Goal: Task Accomplishment & Management: Manage account settings

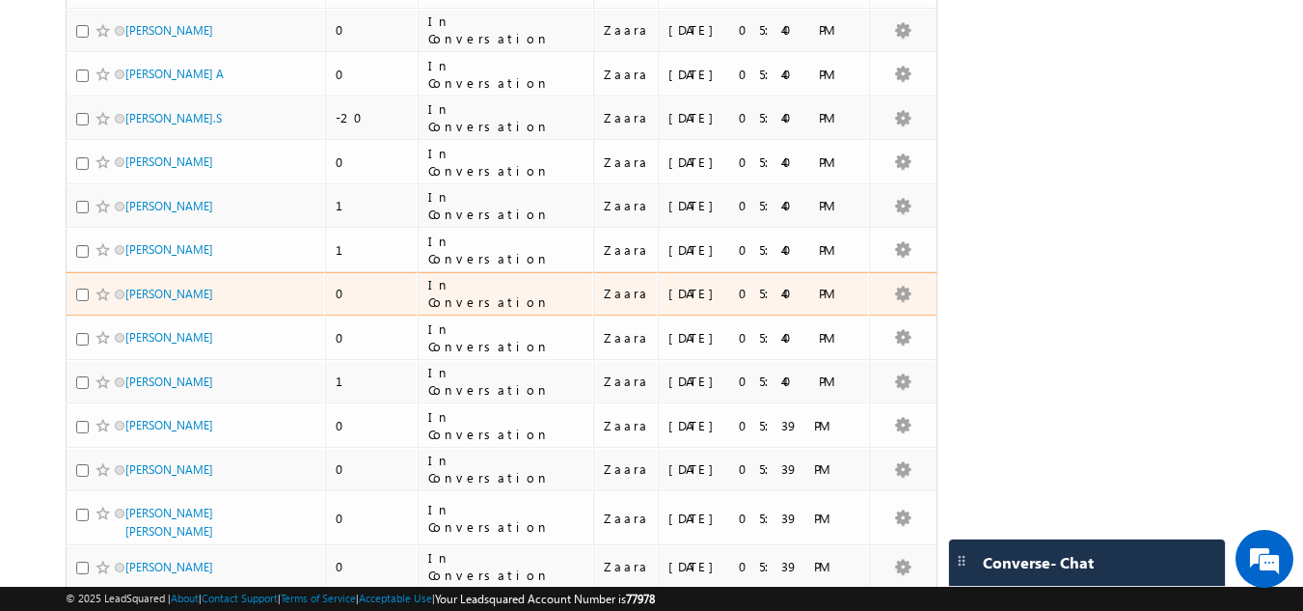
scroll to position [579, 0]
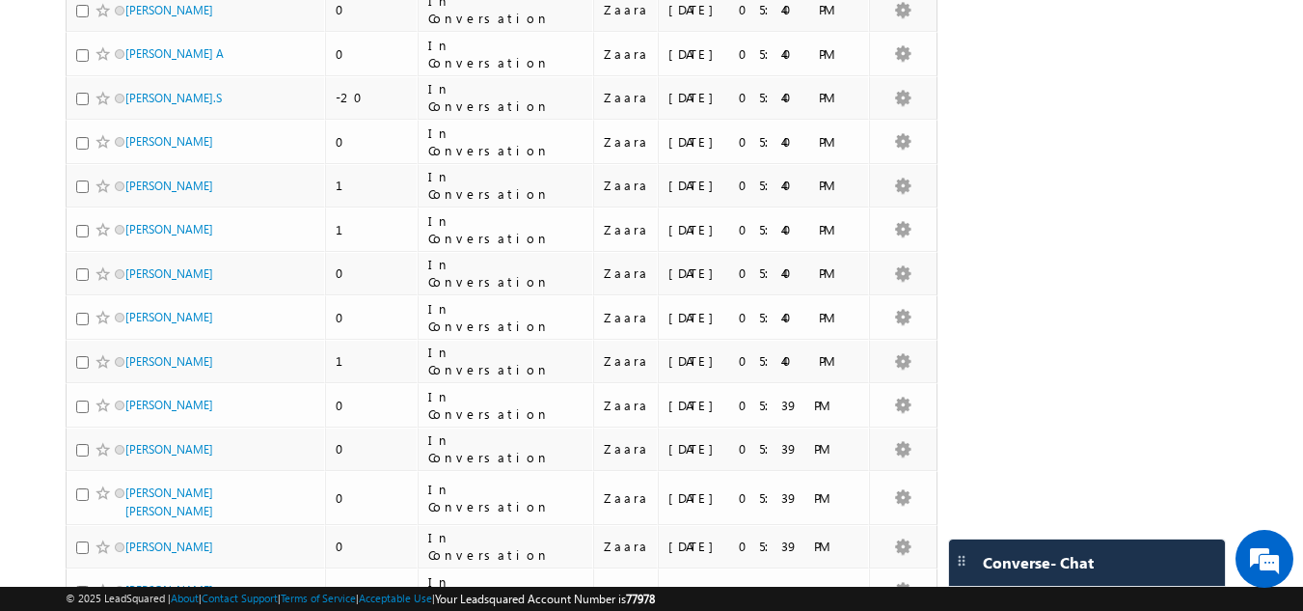
drag, startPoint x: 167, startPoint y: 429, endPoint x: 54, endPoint y: 414, distance: 113.9
click at [54, 414] on body "Menu Zaara lsq2@ maven -sili con.c om" at bounding box center [651, 157] width 1303 height 1473
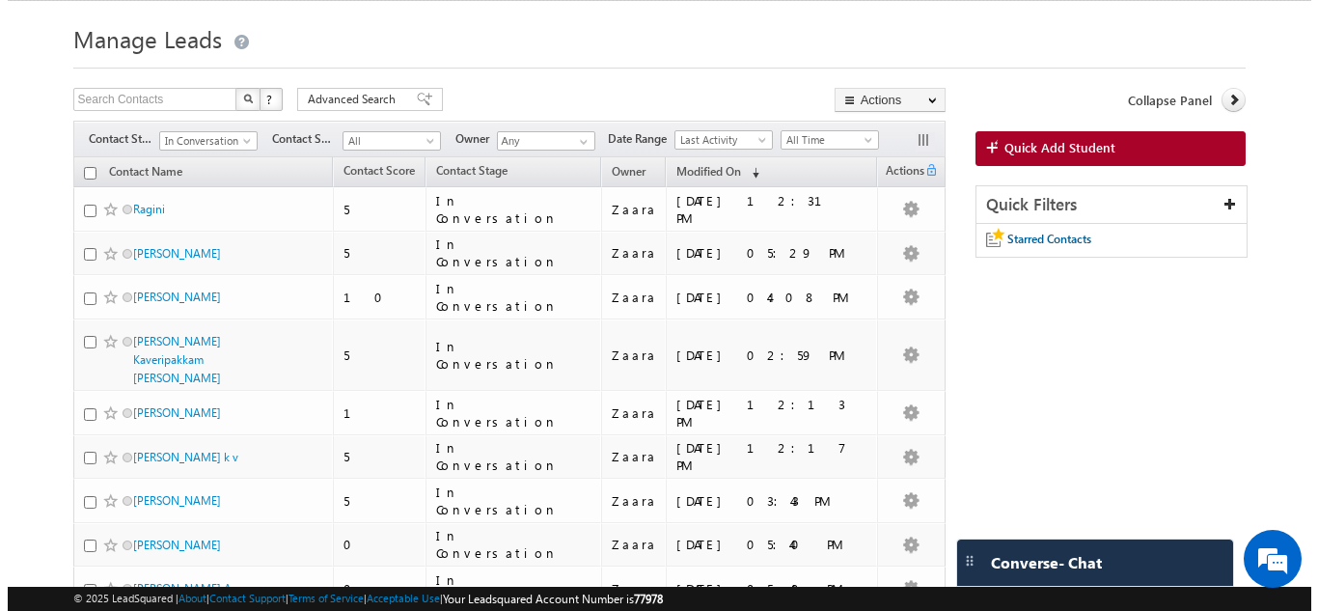
scroll to position [0, 0]
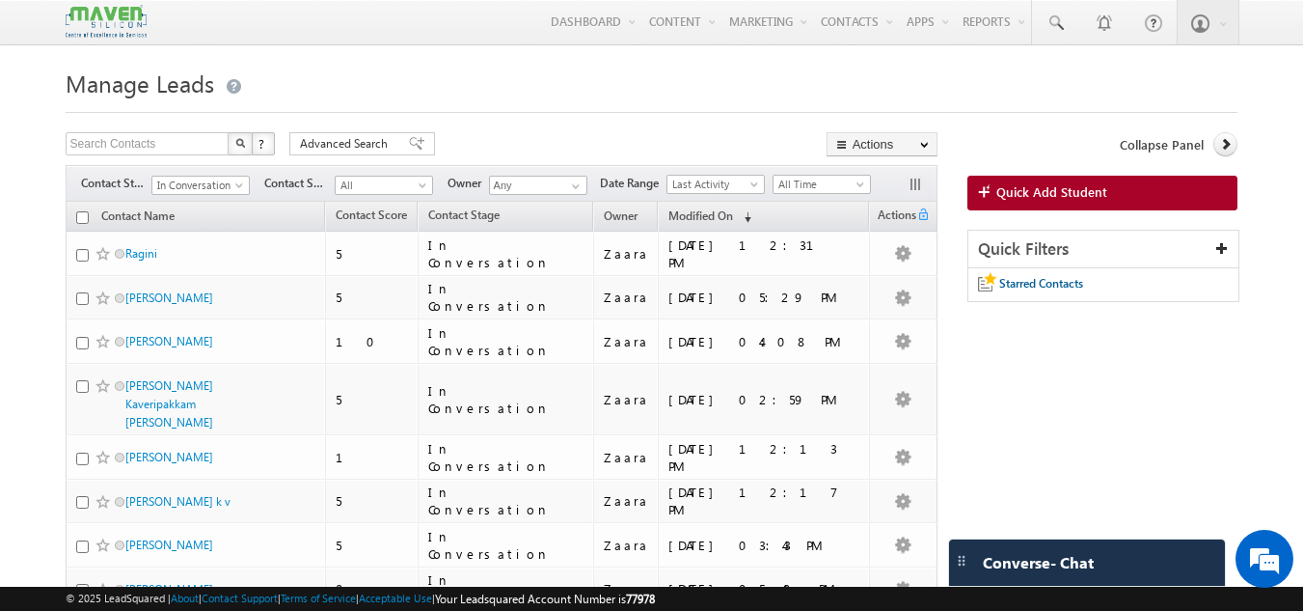
click at [1110, 176] on div "Collapse Panel Quick Add Student Quick Filters Starred Contacts" at bounding box center [1103, 226] width 271 height 189
click at [1090, 191] on span "Quick Add Student" at bounding box center [1052, 191] width 111 height 17
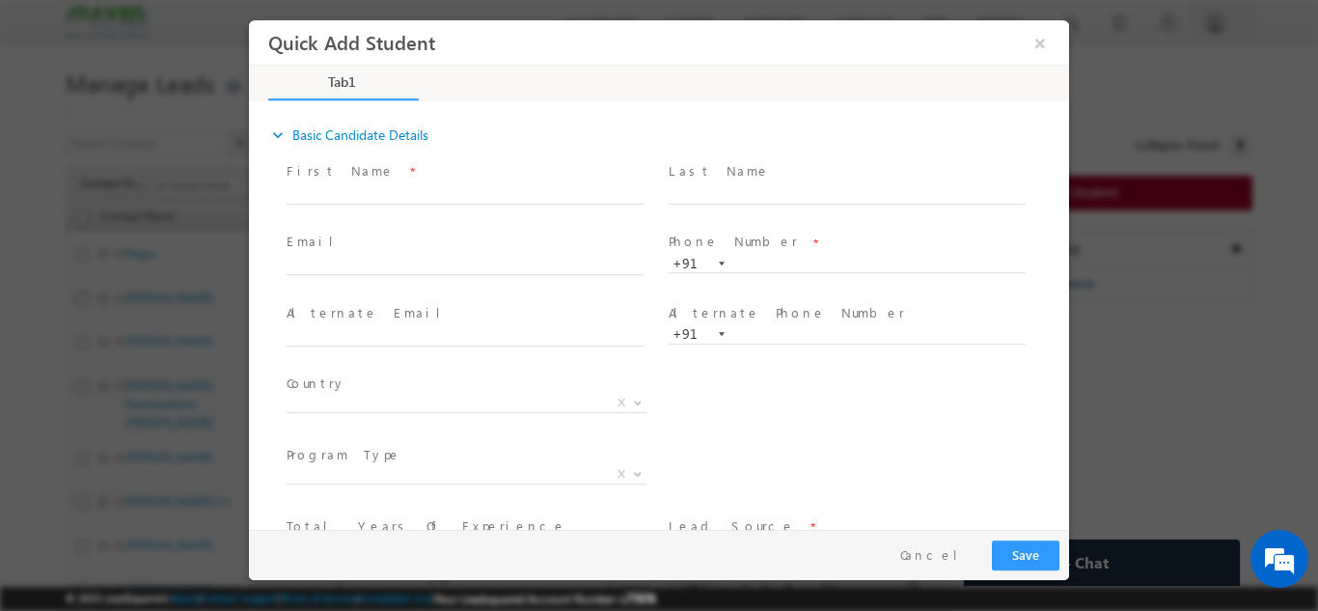
click at [757, 273] on span at bounding box center [847, 280] width 356 height 21
click at [766, 261] on input "text" at bounding box center [847, 263] width 357 height 19
paste input "7899635318"
click at [863, 217] on span at bounding box center [847, 213] width 356 height 21
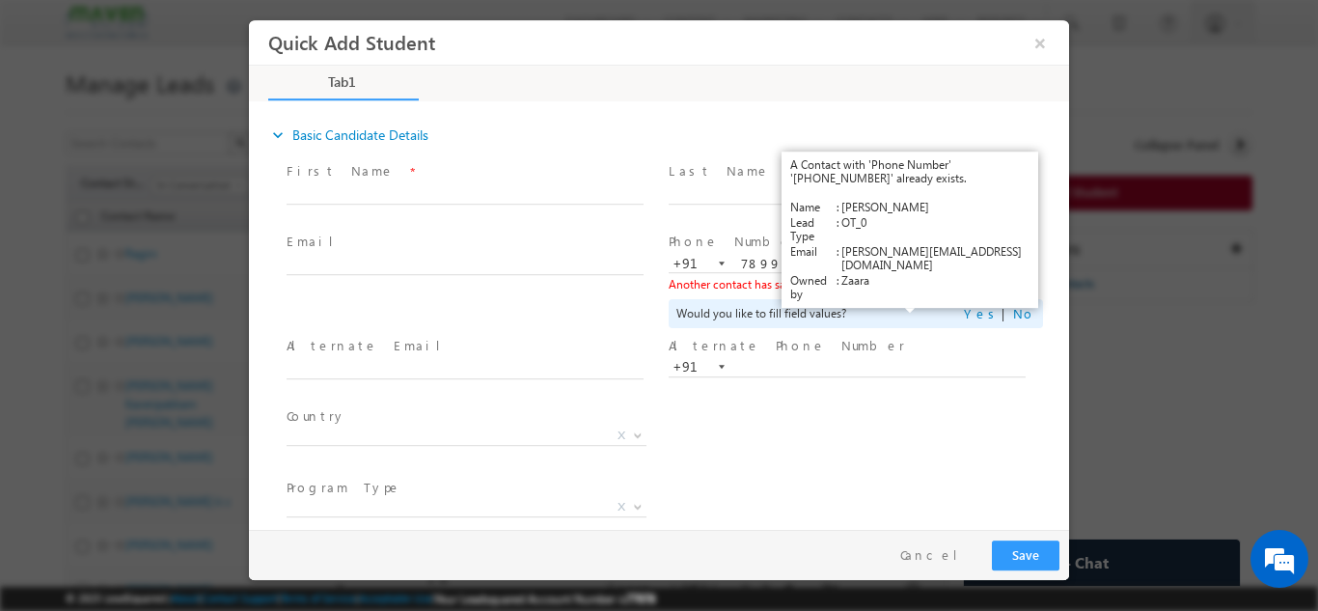
click at [898, 281] on link "View Details" at bounding box center [911, 283] width 60 height 13
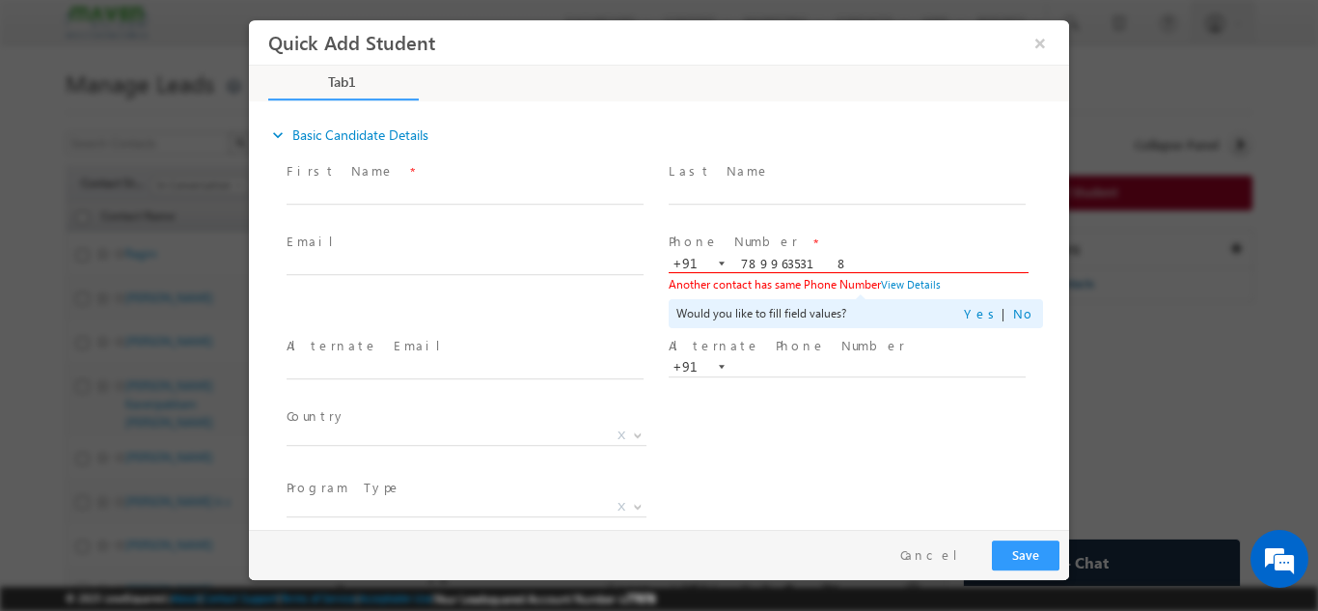
click at [768, 263] on input "7899635318" at bounding box center [847, 263] width 357 height 19
paste input "9343716804"
type input "9343716804"
click at [793, 223] on span at bounding box center [847, 213] width 356 height 21
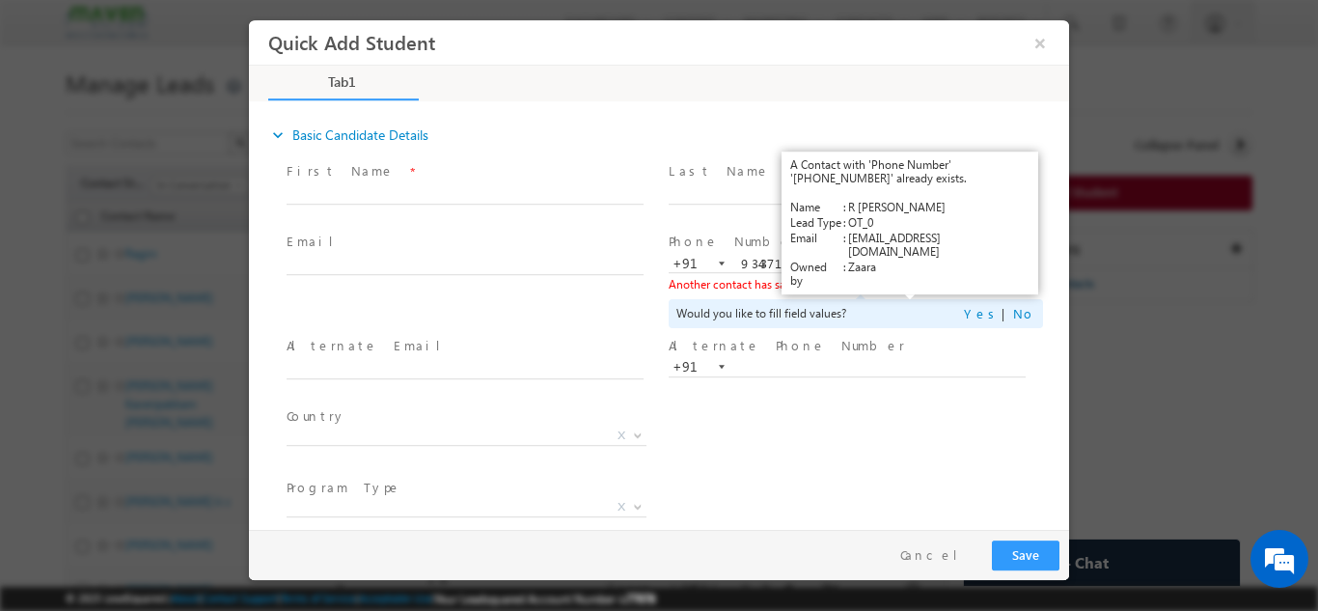
click at [896, 285] on link "View Details" at bounding box center [911, 283] width 60 height 13
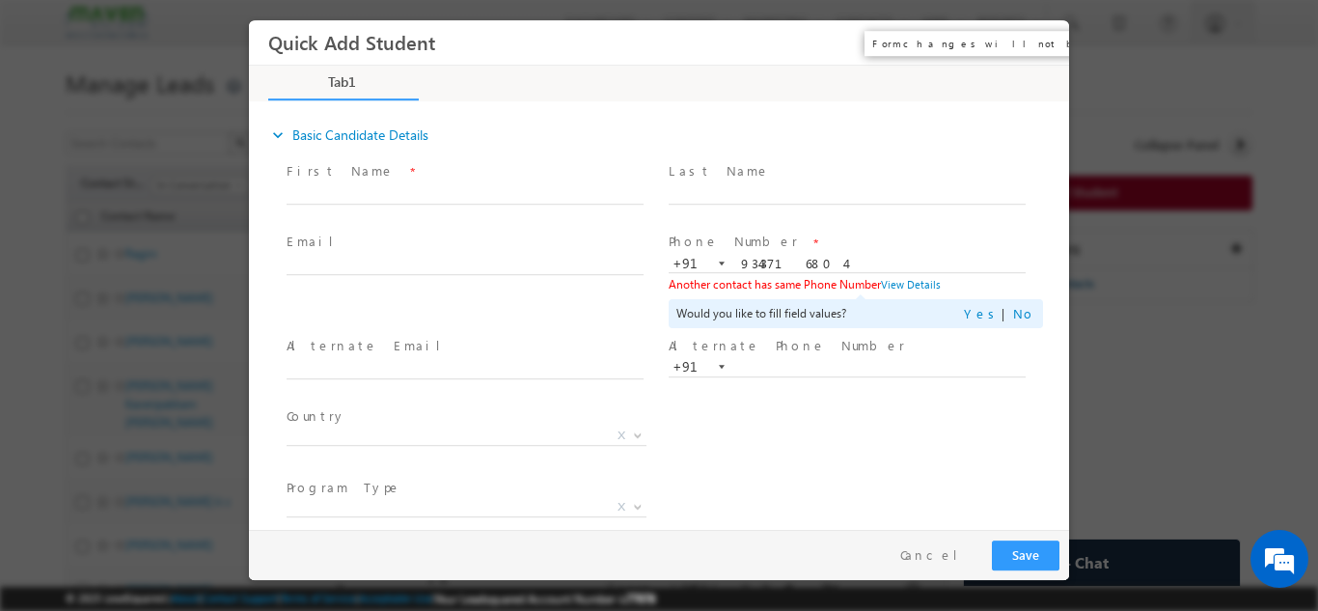
click at [1041, 41] on button "×" at bounding box center [1040, 42] width 33 height 36
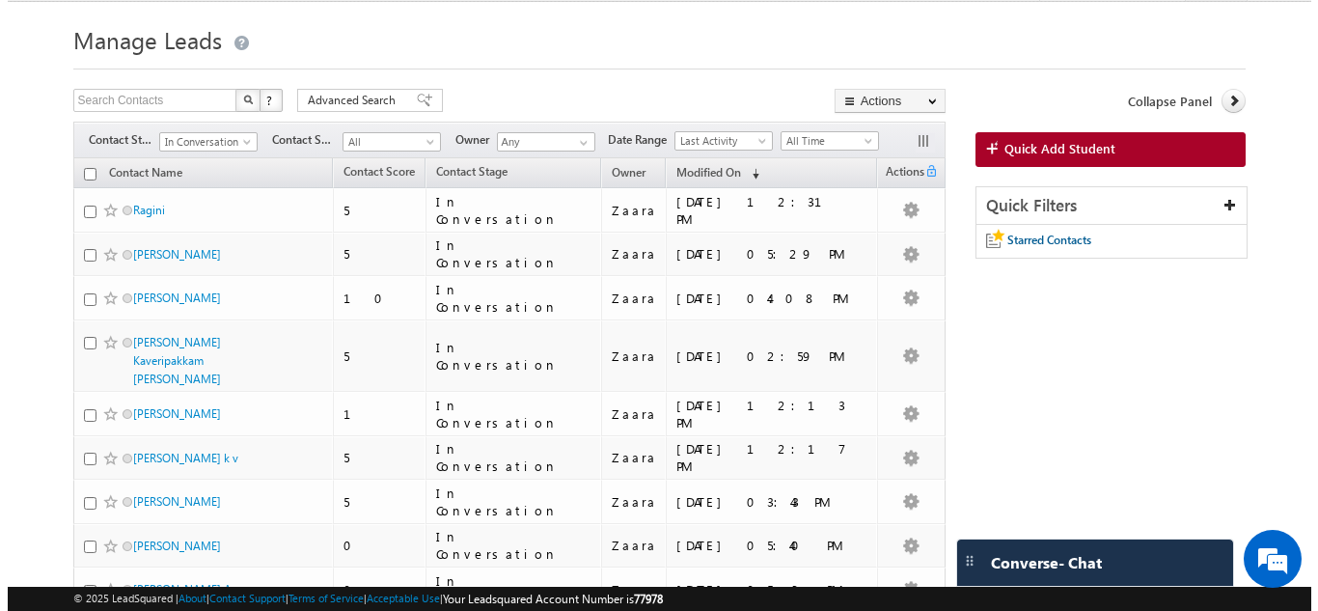
scroll to position [42, 0]
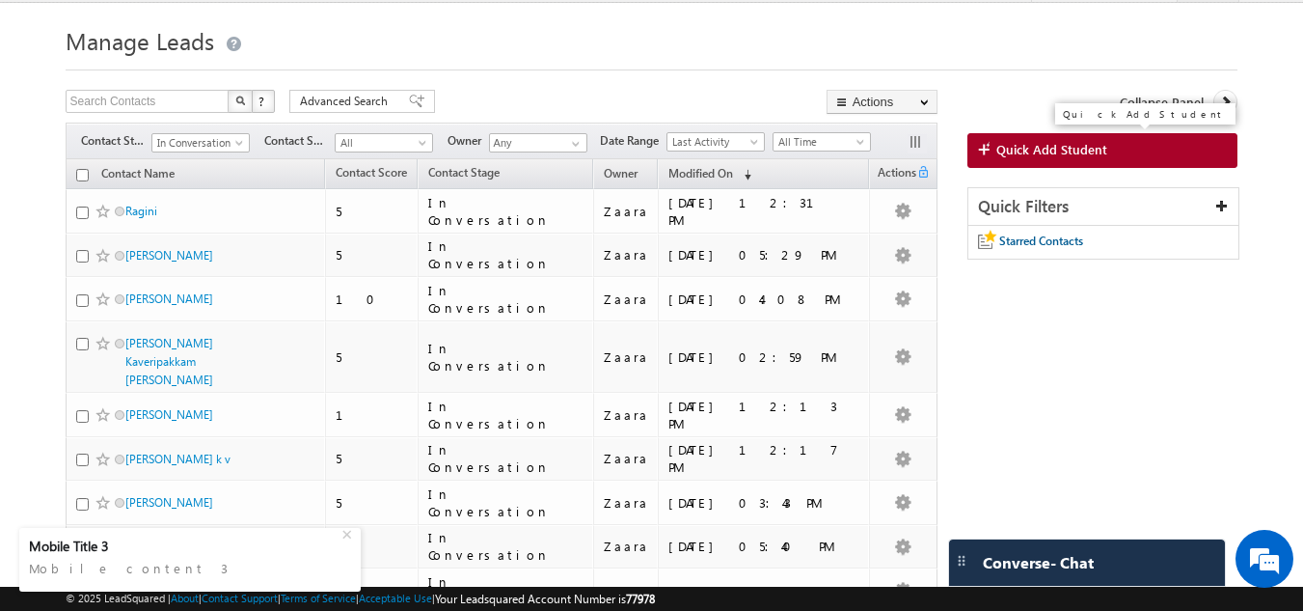
click at [1003, 156] on span "Quick Add Student" at bounding box center [1052, 149] width 111 height 17
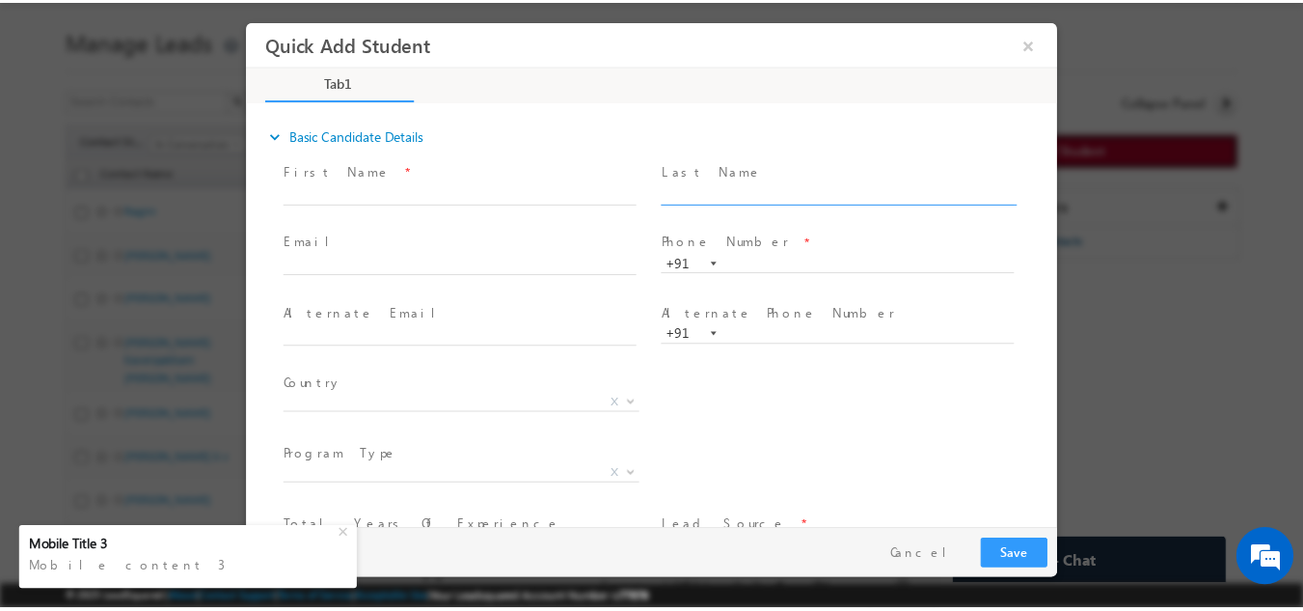
scroll to position [0, 0]
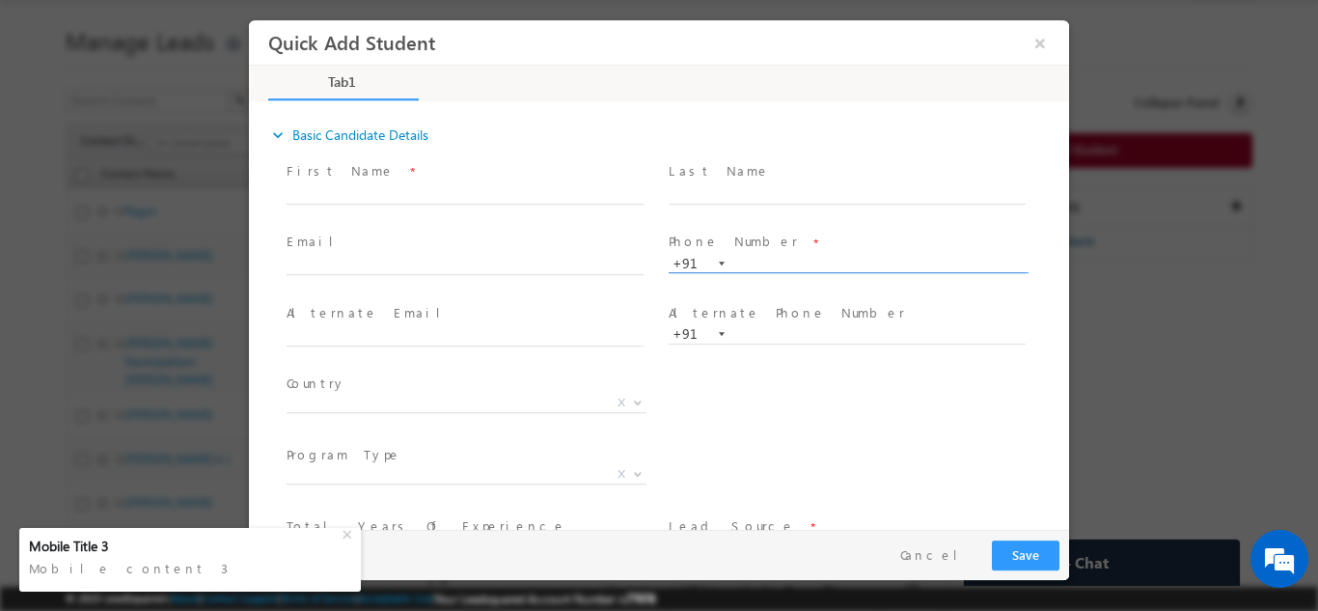
click at [764, 259] on input "text" at bounding box center [847, 263] width 357 height 19
paste input "98448 33976"
type input "9844833976"
click at [813, 217] on span at bounding box center [847, 213] width 356 height 21
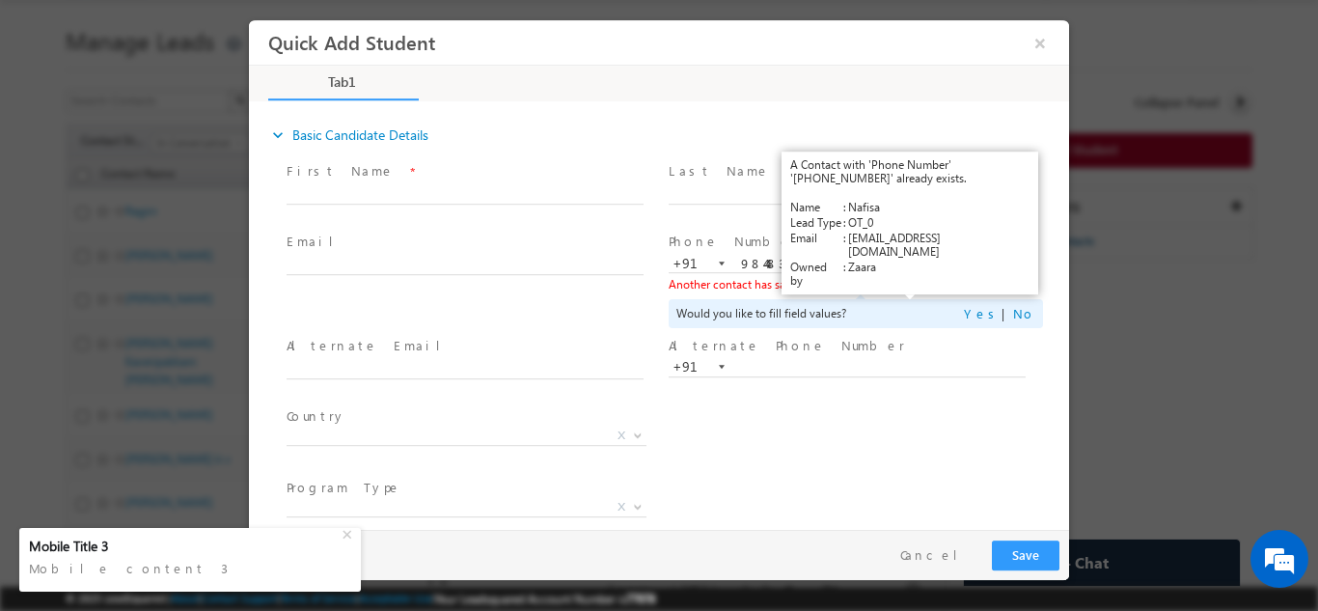
click at [921, 287] on link "View Details" at bounding box center [911, 283] width 60 height 13
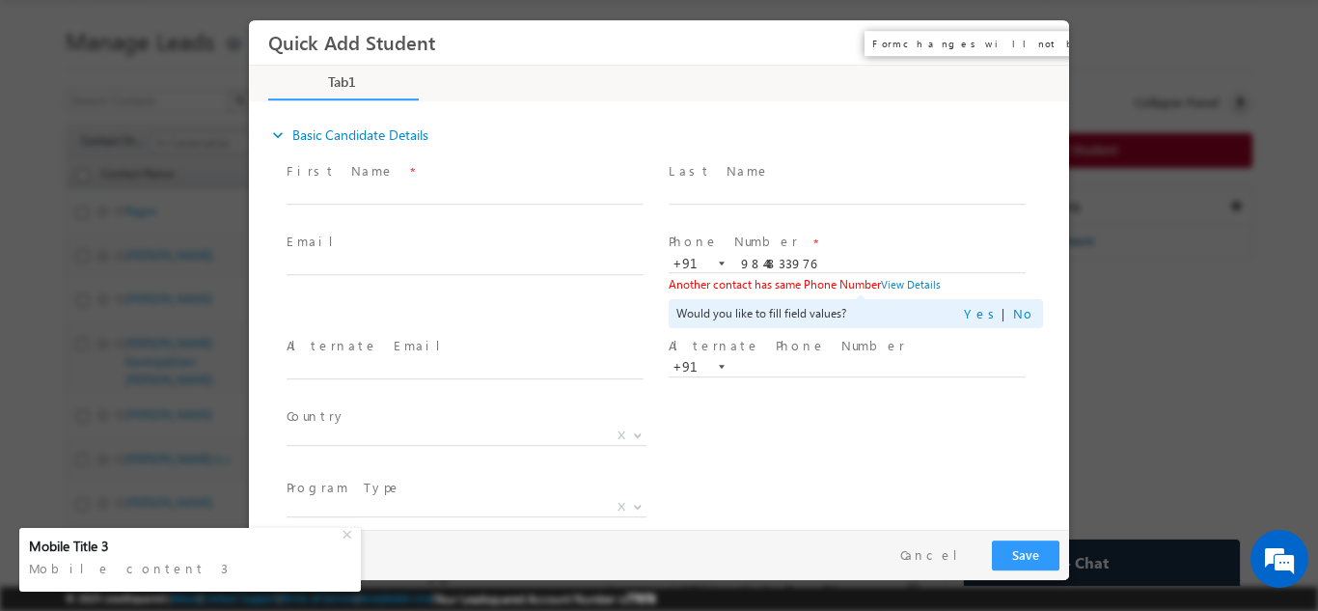
click at [1040, 44] on button "×" at bounding box center [1040, 42] width 33 height 36
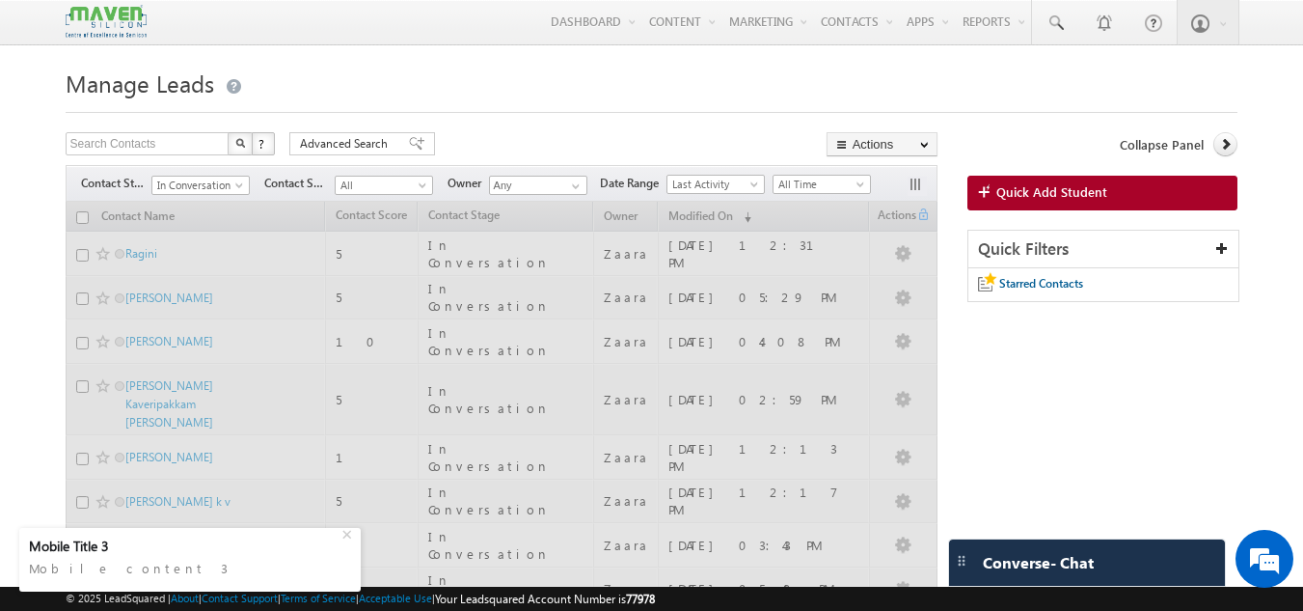
click at [199, 184] on span "In Conversation" at bounding box center [198, 185] width 92 height 17
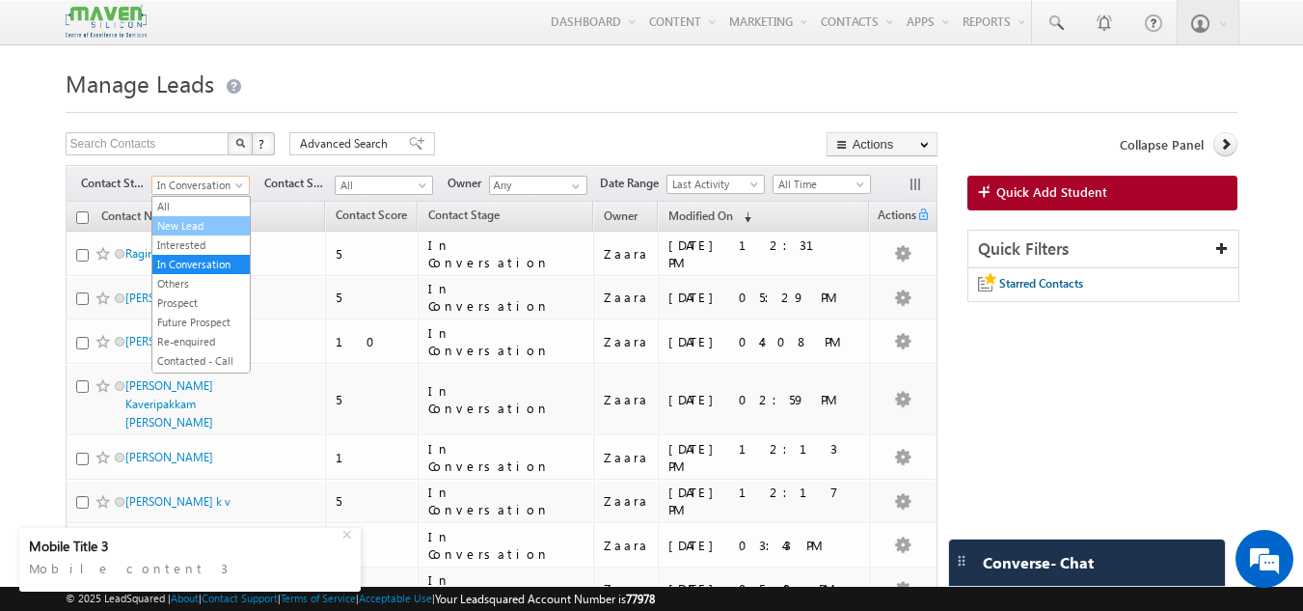
click at [203, 226] on link "New Lead" at bounding box center [200, 225] width 97 height 17
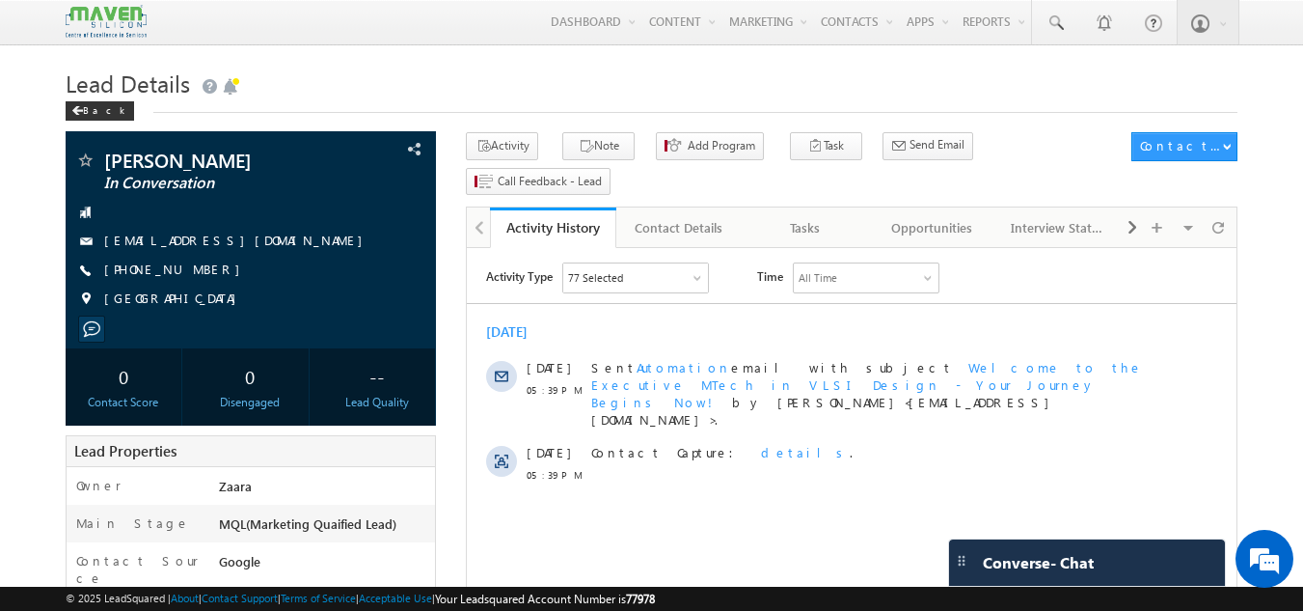
drag, startPoint x: 395, startPoint y: 138, endPoint x: 384, endPoint y: 107, distance: 32.6
click at [384, 107] on div "Edit" at bounding box center [401, 117] width 64 height 25
click at [380, 105] on div "Back" at bounding box center [652, 106] width 1173 height 13
click at [379, 105] on div "Back" at bounding box center [652, 106] width 1173 height 13
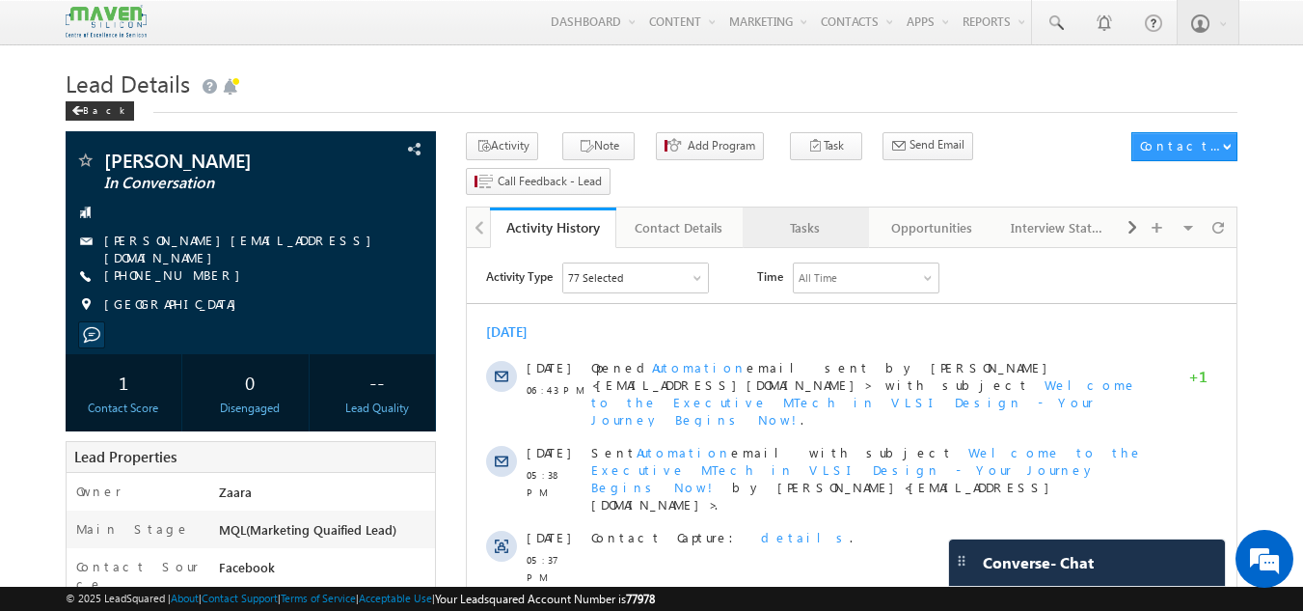
click at [819, 216] on div "Tasks" at bounding box center [805, 227] width 94 height 23
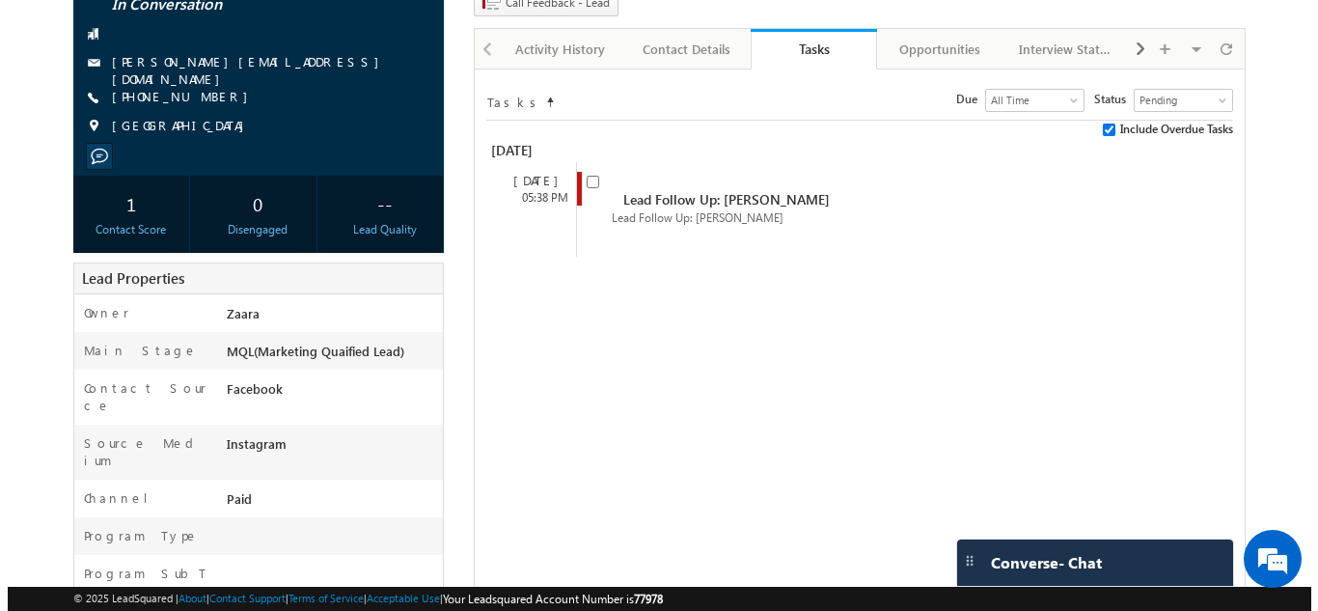
scroll to position [193, 0]
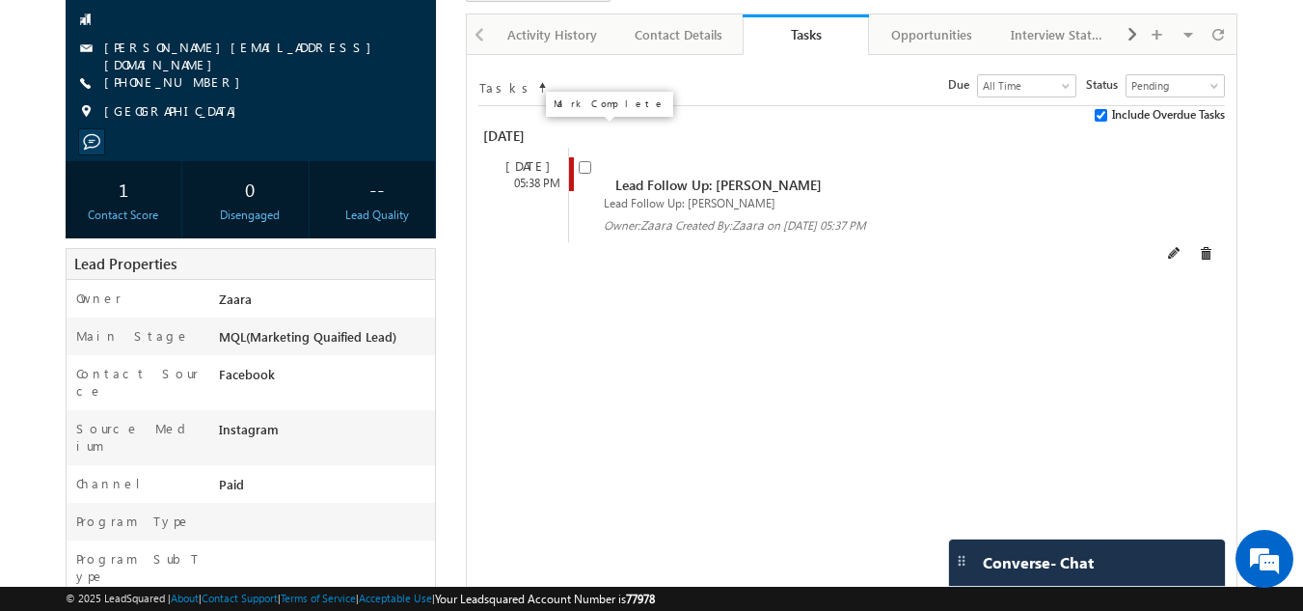
click at [588, 161] on input "checkbox" at bounding box center [585, 167] width 13 height 13
checkbox input "false"
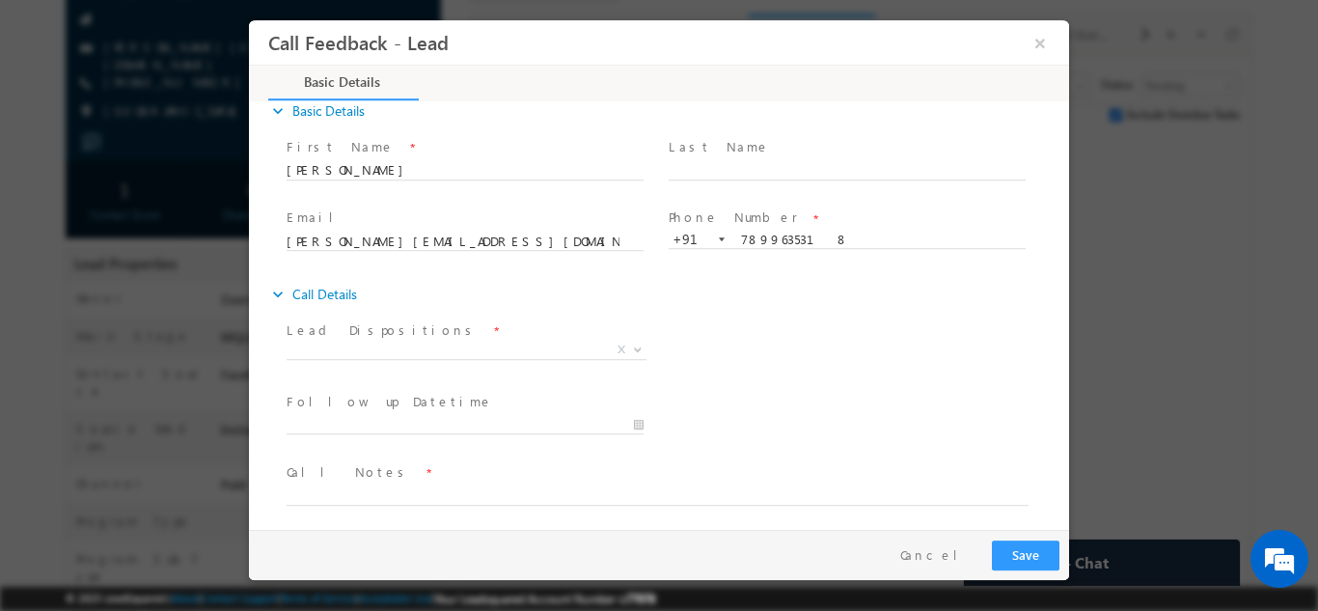
scroll to position [31, 0]
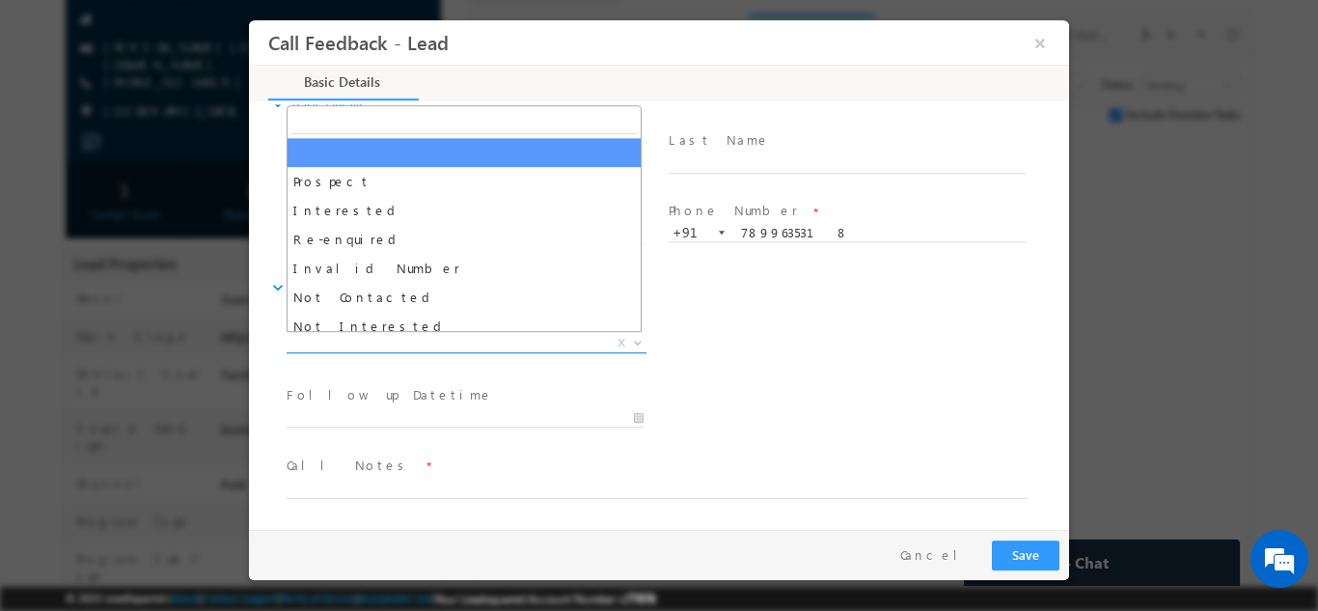
click at [354, 344] on span "X" at bounding box center [467, 342] width 360 height 19
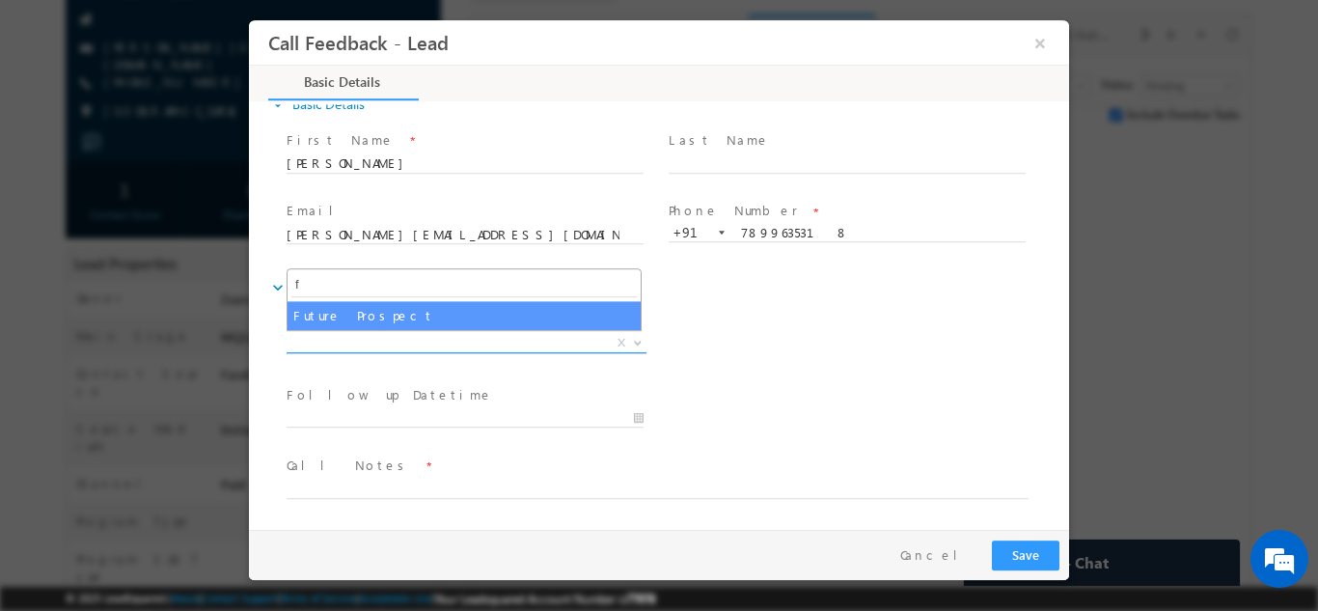
scroll to position [0, 0]
type input "fu"
select select "Future Prospect"
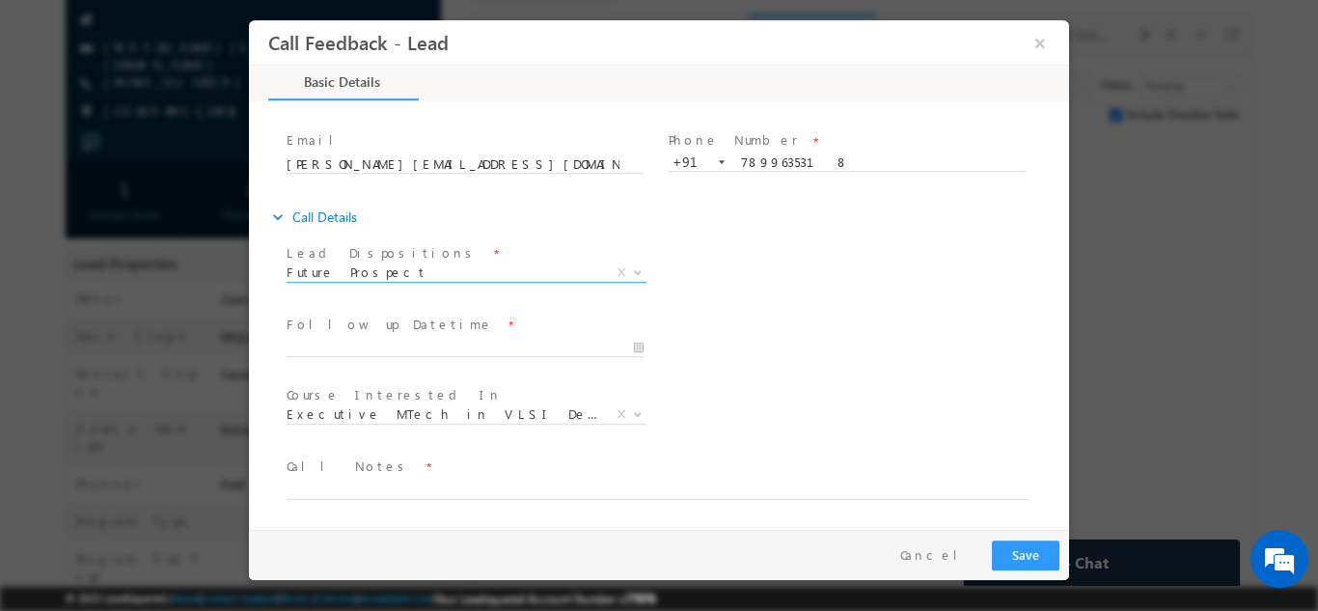
scroll to position [102, 0]
type input "03/09/2025 5:05 PM"
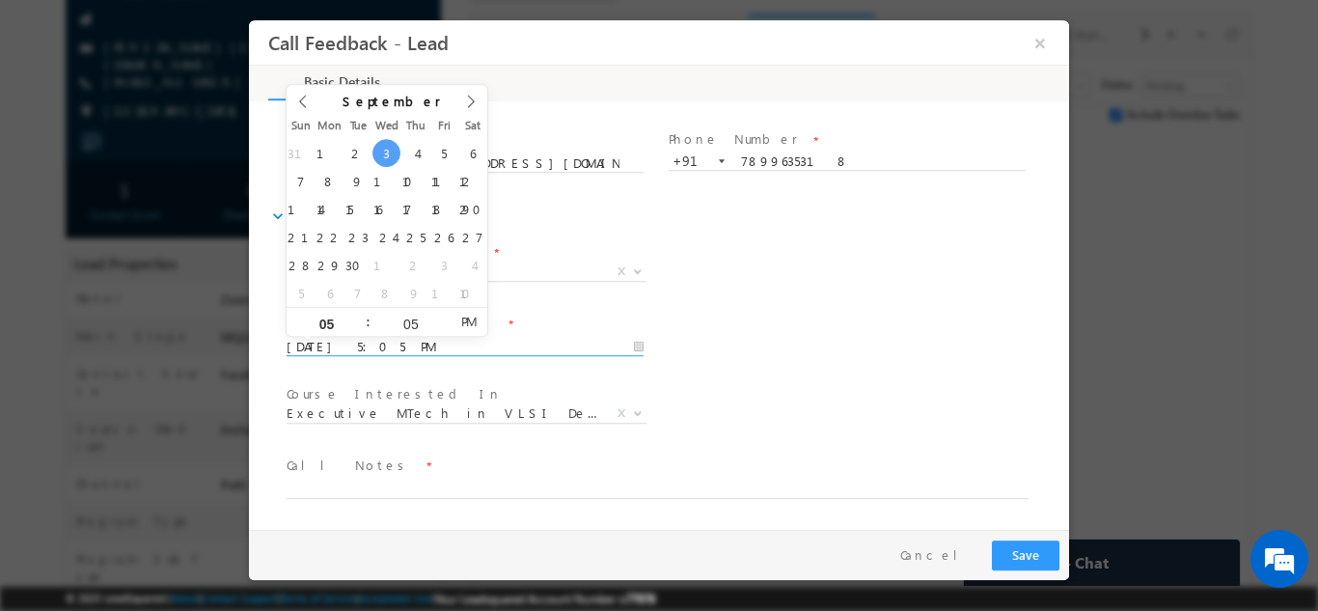
click at [300, 337] on input "03/09/2025 5:05 PM" at bounding box center [465, 346] width 357 height 19
click at [479, 105] on span at bounding box center [470, 107] width 33 height 46
type input "2026"
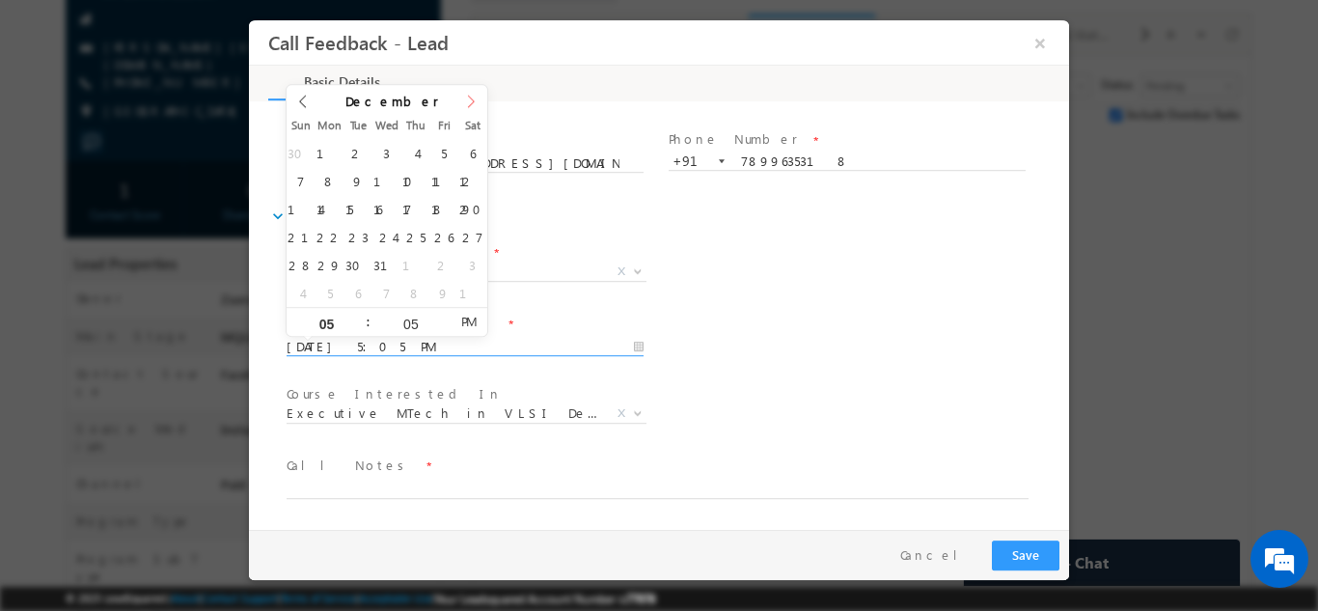
click at [479, 105] on span at bounding box center [470, 107] width 33 height 46
click at [460, 93] on span at bounding box center [470, 107] width 33 height 46
type input "18/02/2026 5:05 PM"
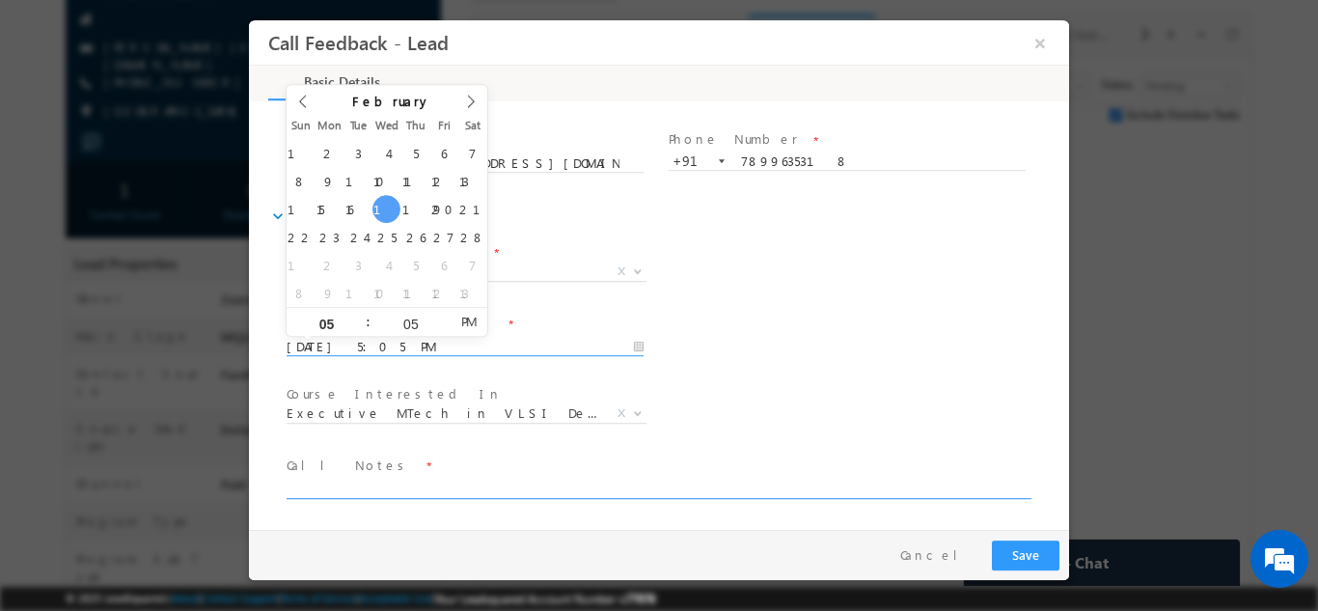
click at [378, 485] on textarea at bounding box center [658, 487] width 742 height 22
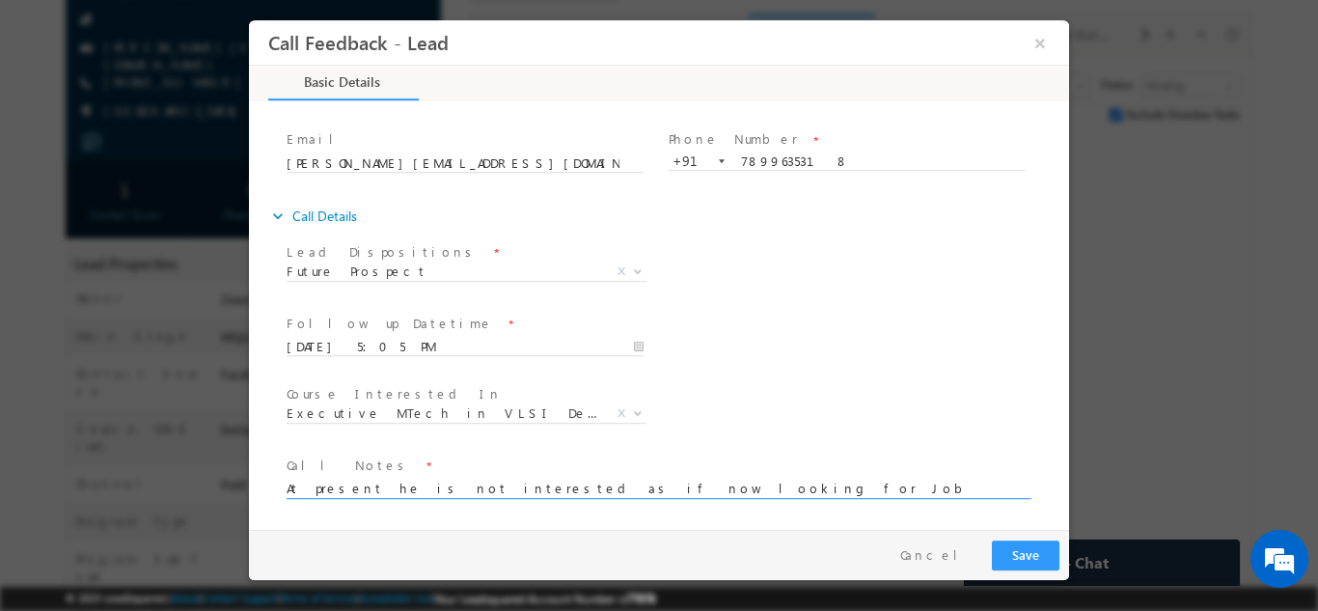
type textarea "At present he is not interested as if now looking for Job"
click at [1034, 558] on button "Save" at bounding box center [1026, 554] width 68 height 30
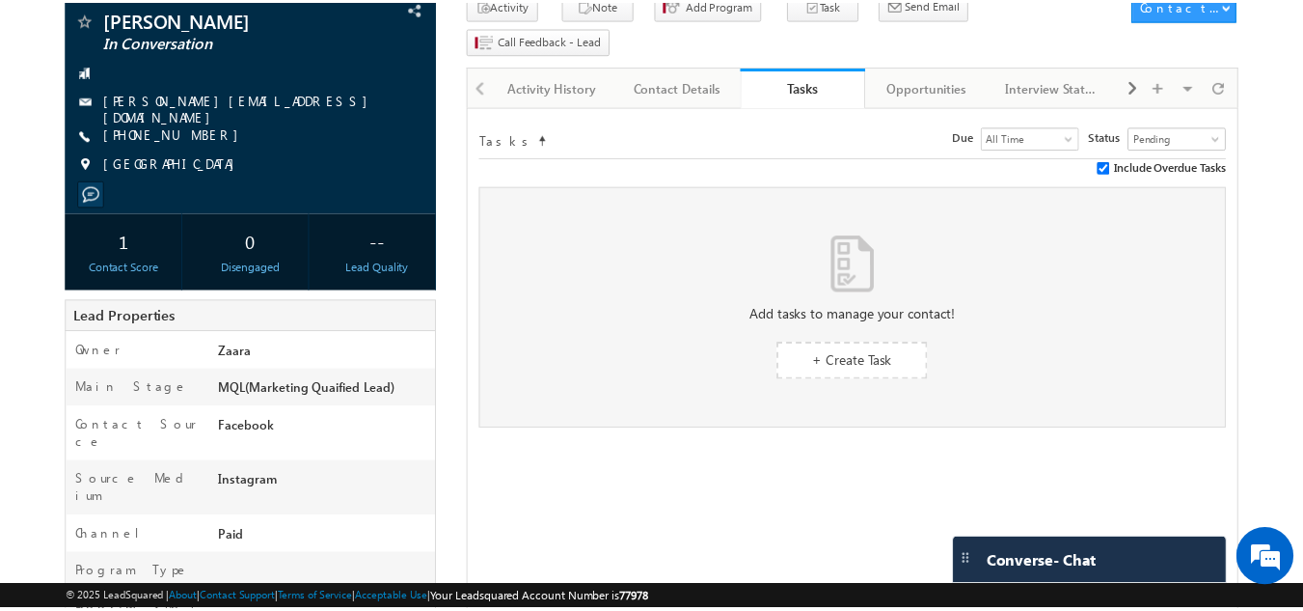
scroll to position [245, 0]
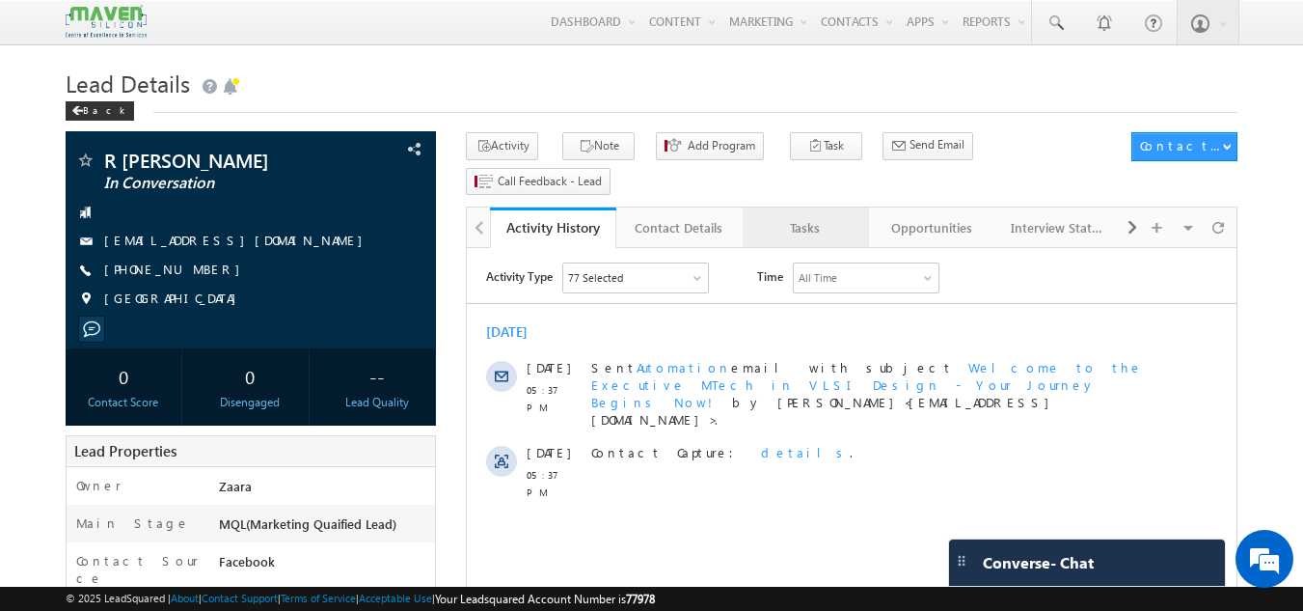
click at [815, 216] on div "Tasks" at bounding box center [805, 227] width 94 height 23
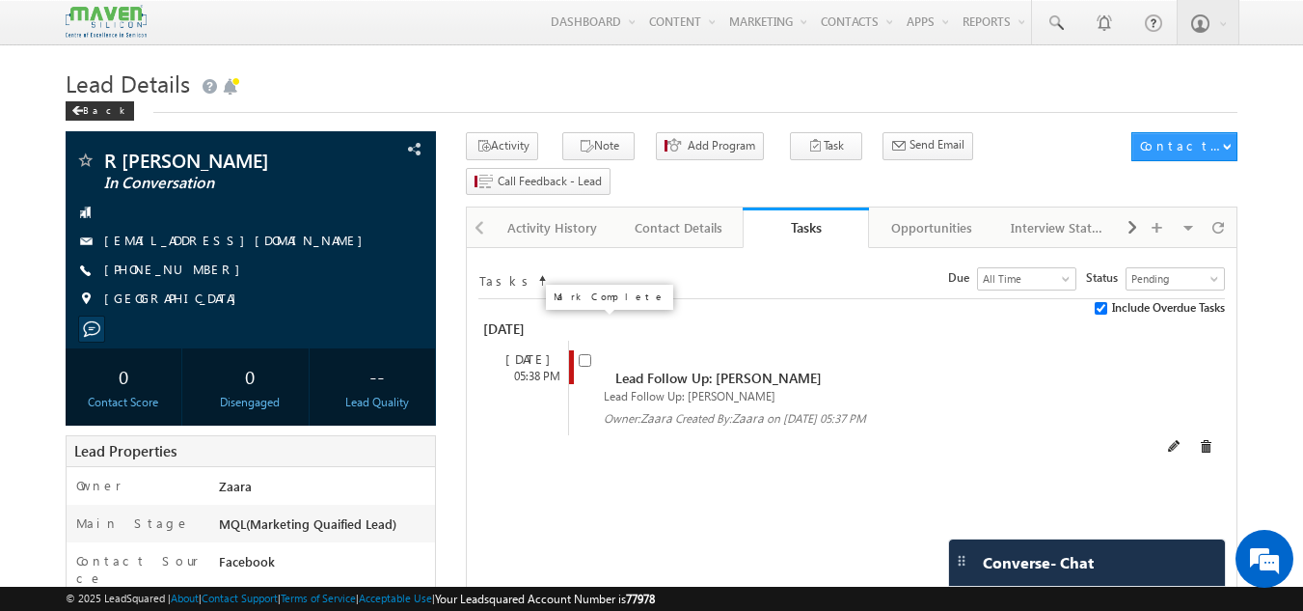
click at [587, 354] on input "checkbox" at bounding box center [585, 360] width 13 height 13
checkbox input "false"
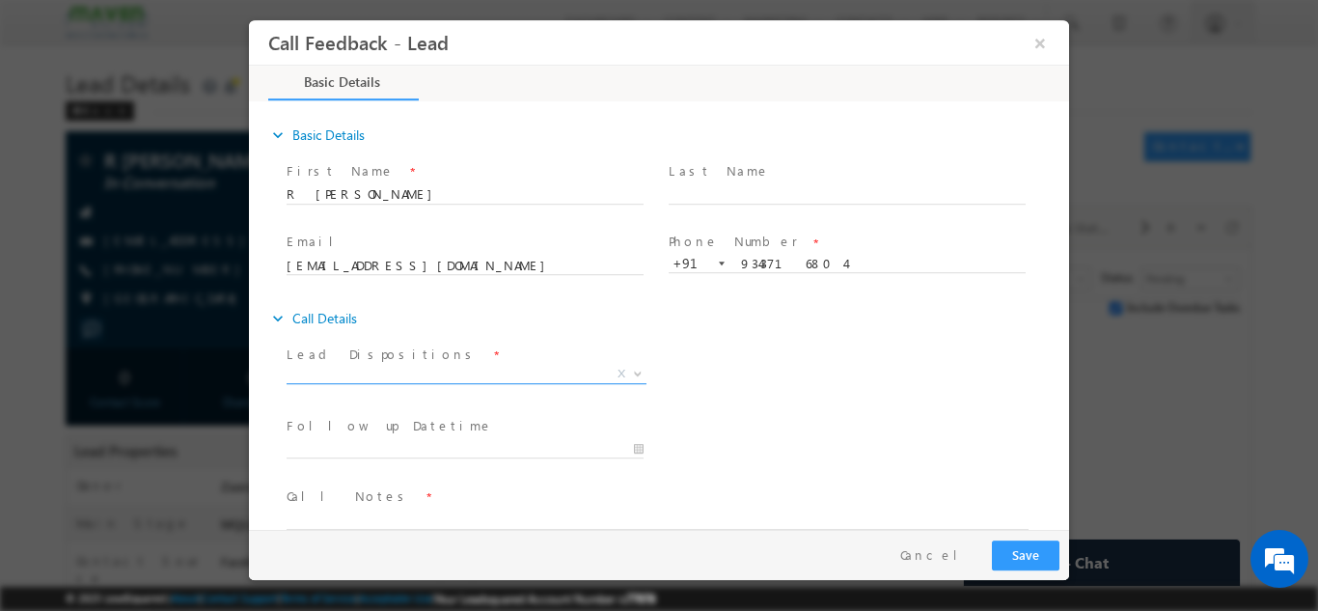
scroll to position [31, 0]
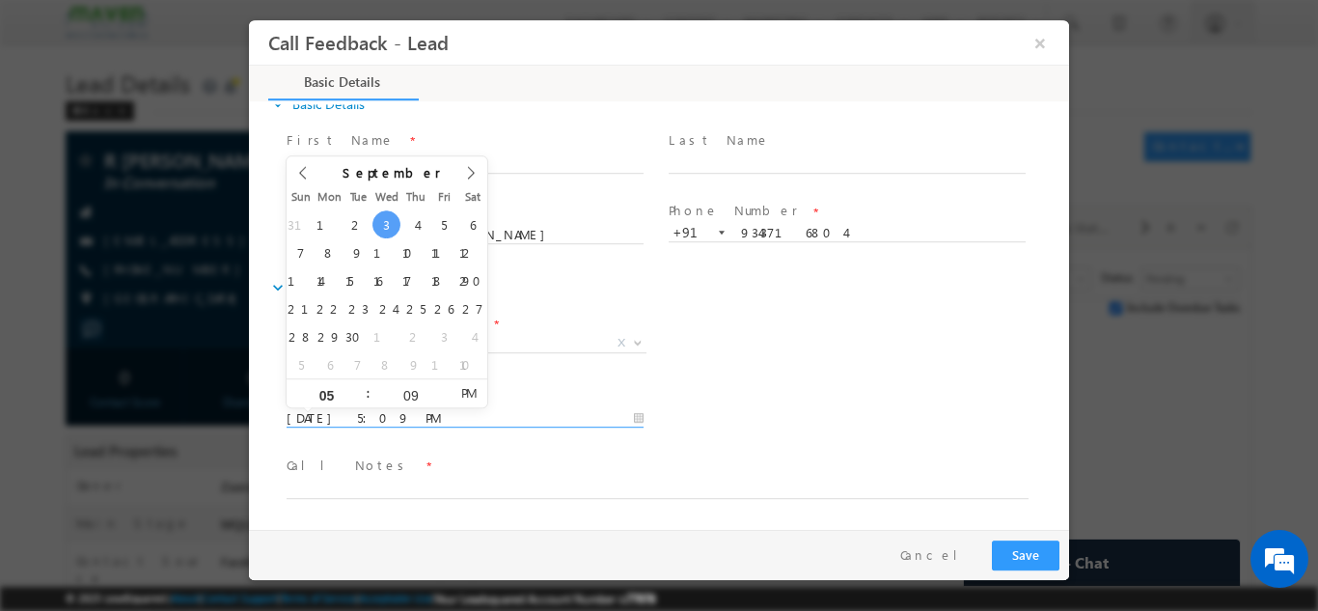
click at [423, 415] on input "03/09/2025 5:09 PM" at bounding box center [465, 417] width 357 height 19
type input "25/09/2025 5:09 PM"
click at [743, 449] on div "Follow up Datetime * 25/09/2025 5:09 PM Program Type * Long Term Short Term X" at bounding box center [676, 415] width 786 height 71
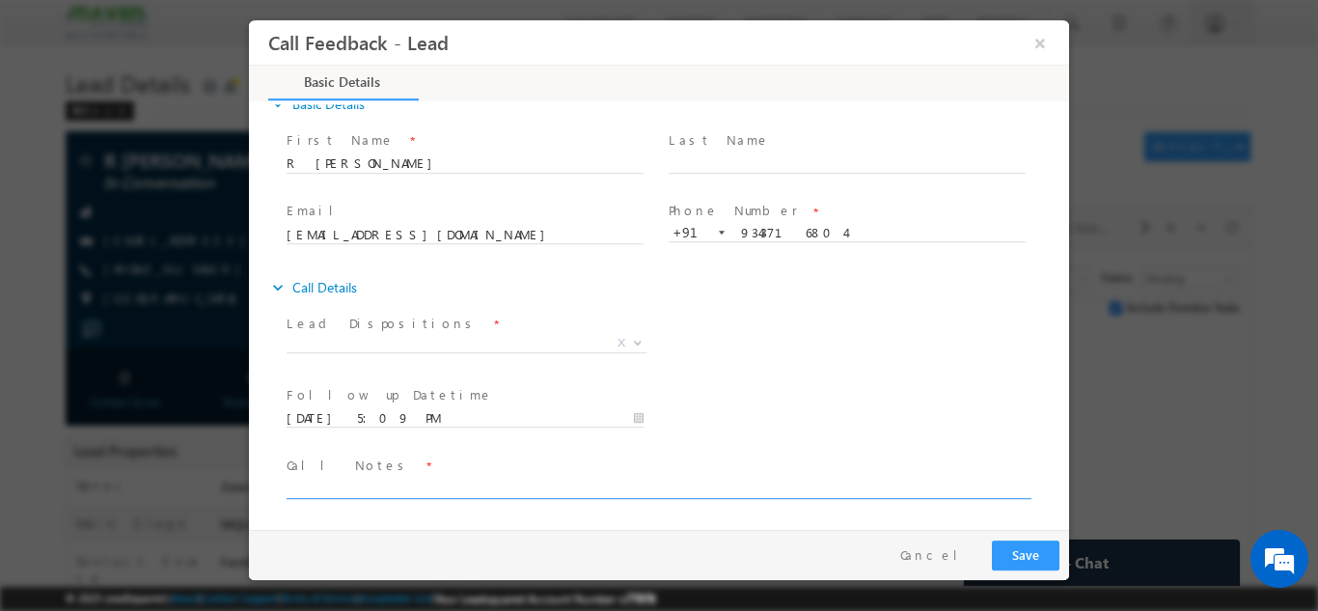
click at [444, 486] on textarea at bounding box center [658, 487] width 742 height 22
type textarea "Called him multiple times but no response"
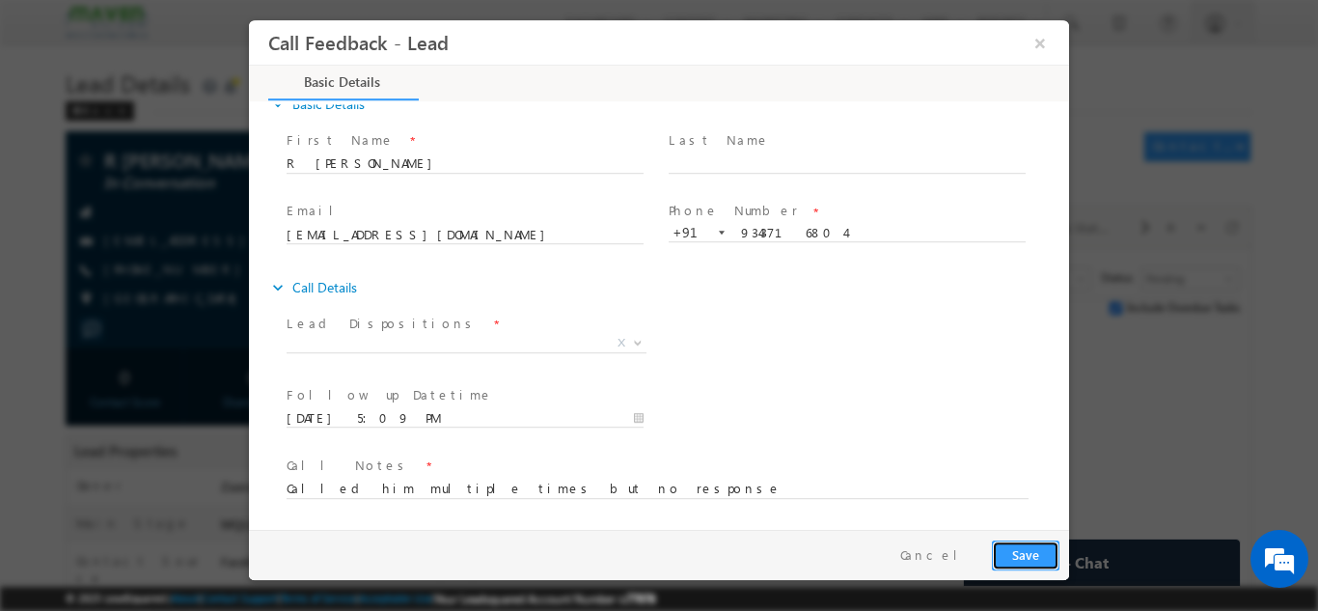
click at [1019, 555] on button "Save" at bounding box center [1026, 554] width 68 height 30
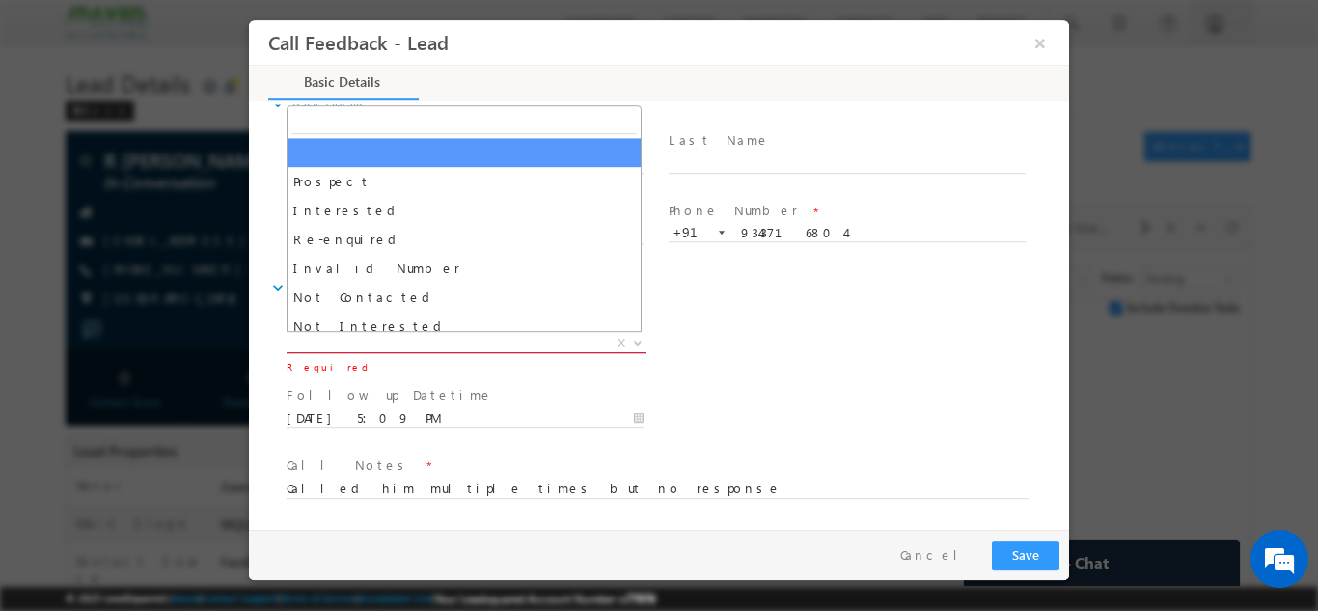
click at [477, 339] on span "X" at bounding box center [467, 342] width 360 height 19
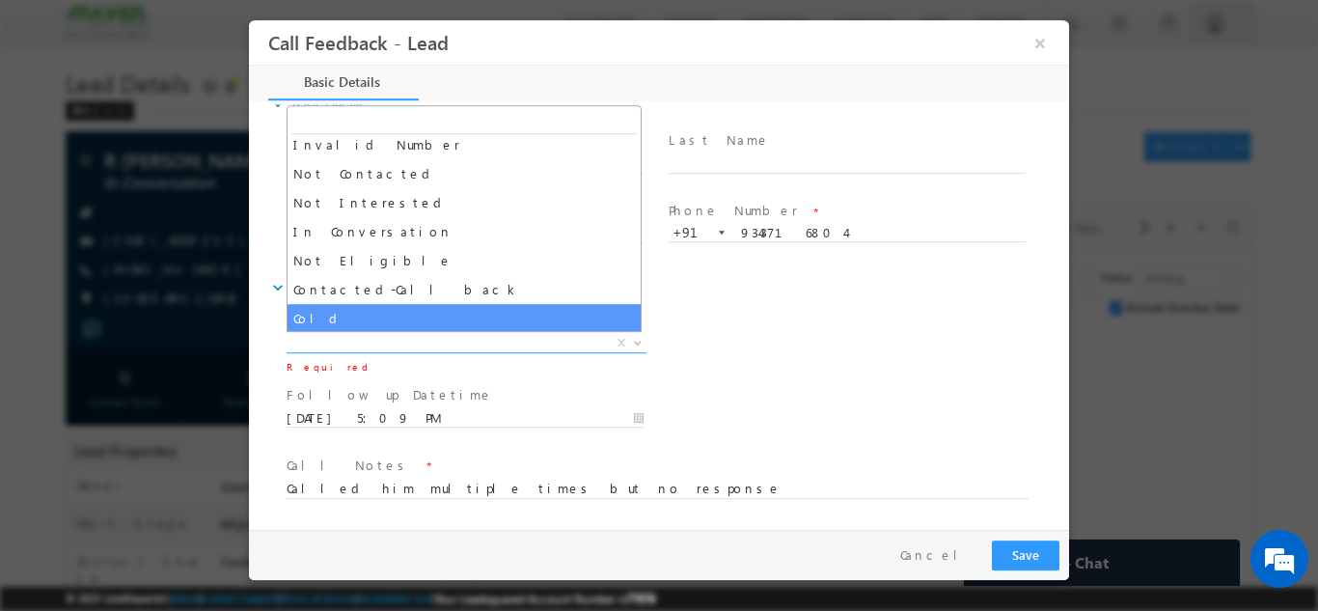
scroll to position [111, 0]
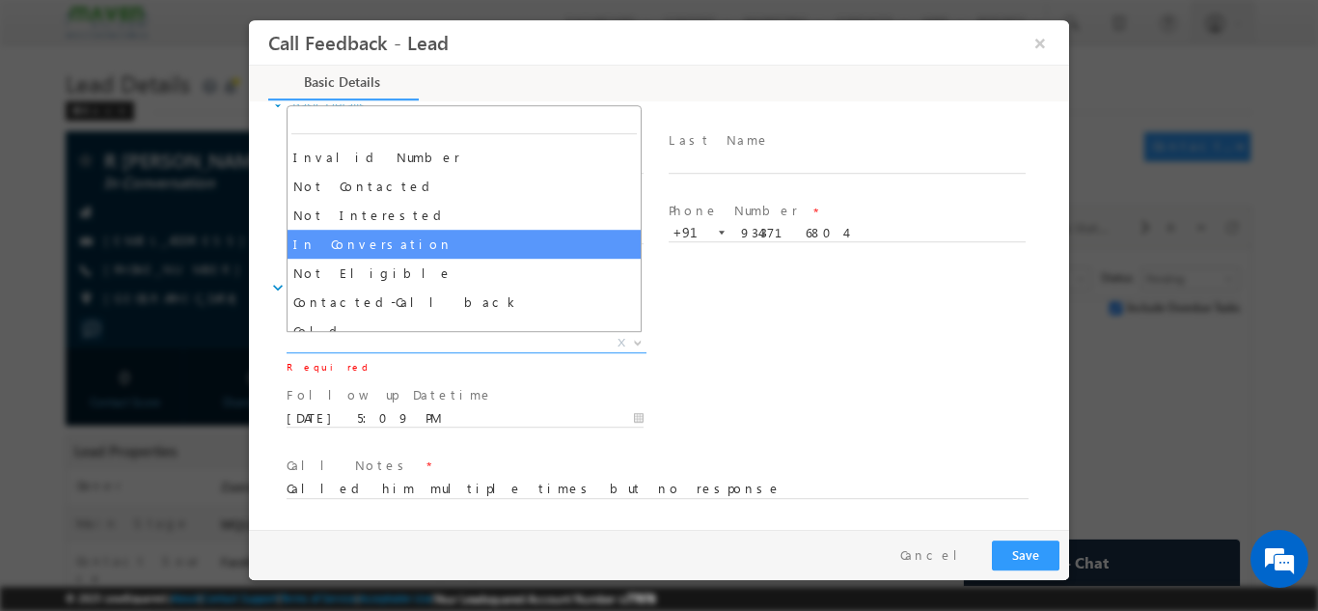
select select "In Conversation"
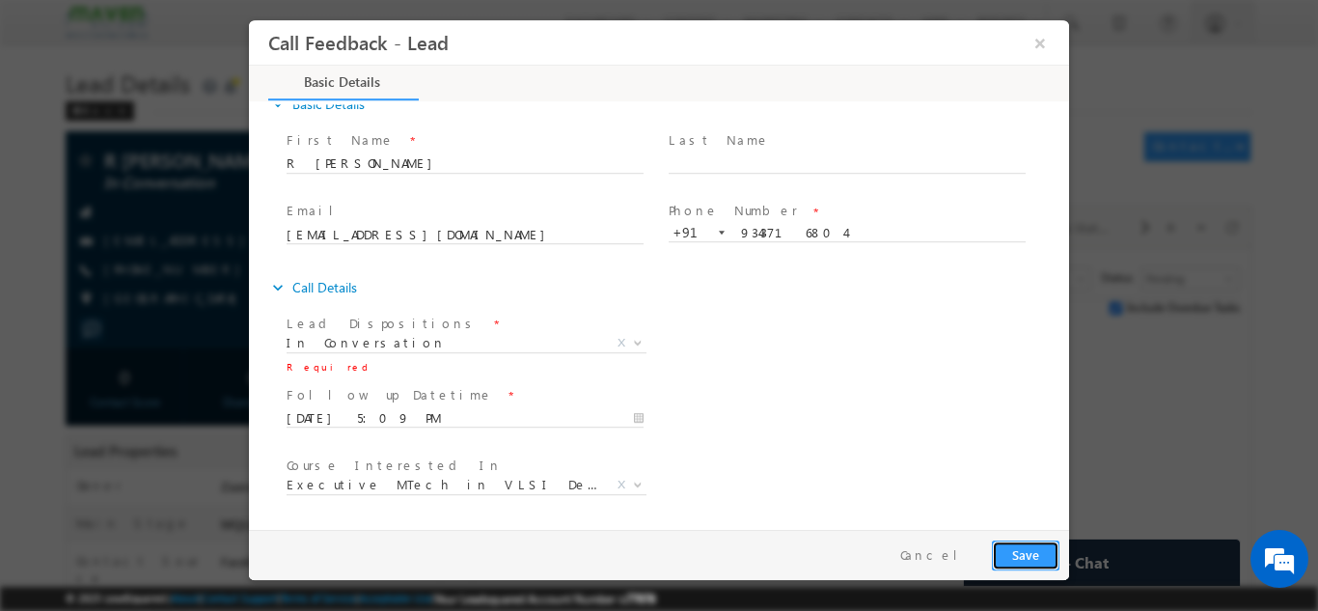
click at [1030, 555] on button "Save" at bounding box center [1026, 554] width 68 height 30
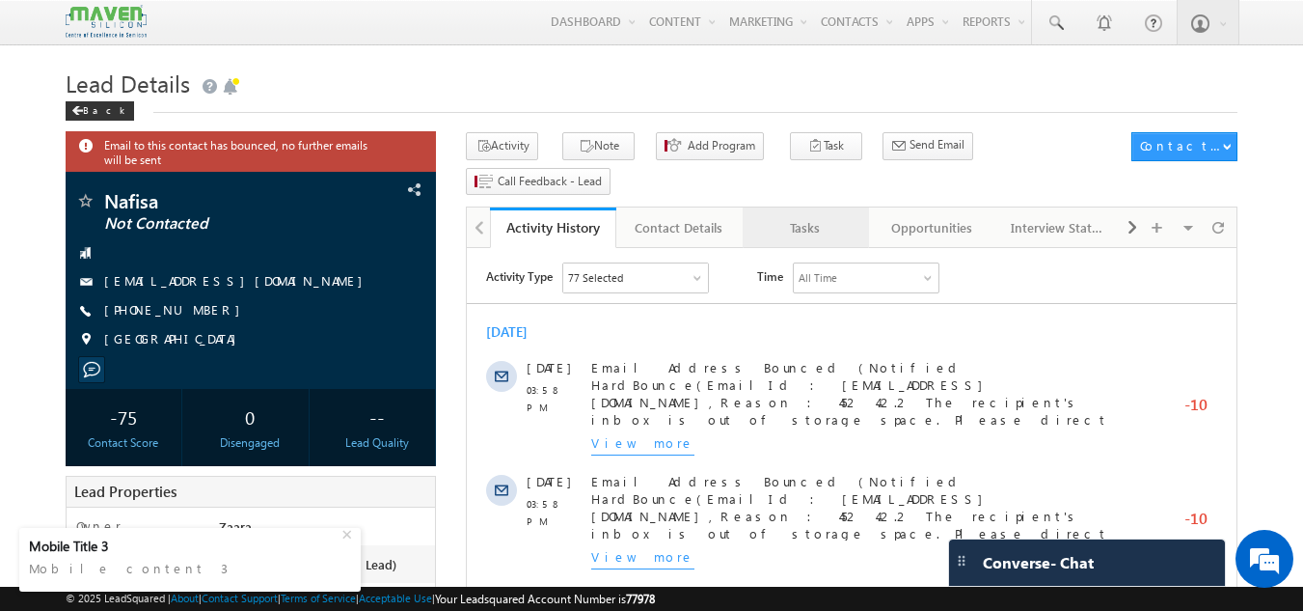
click at [796, 216] on div "Tasks" at bounding box center [805, 227] width 94 height 23
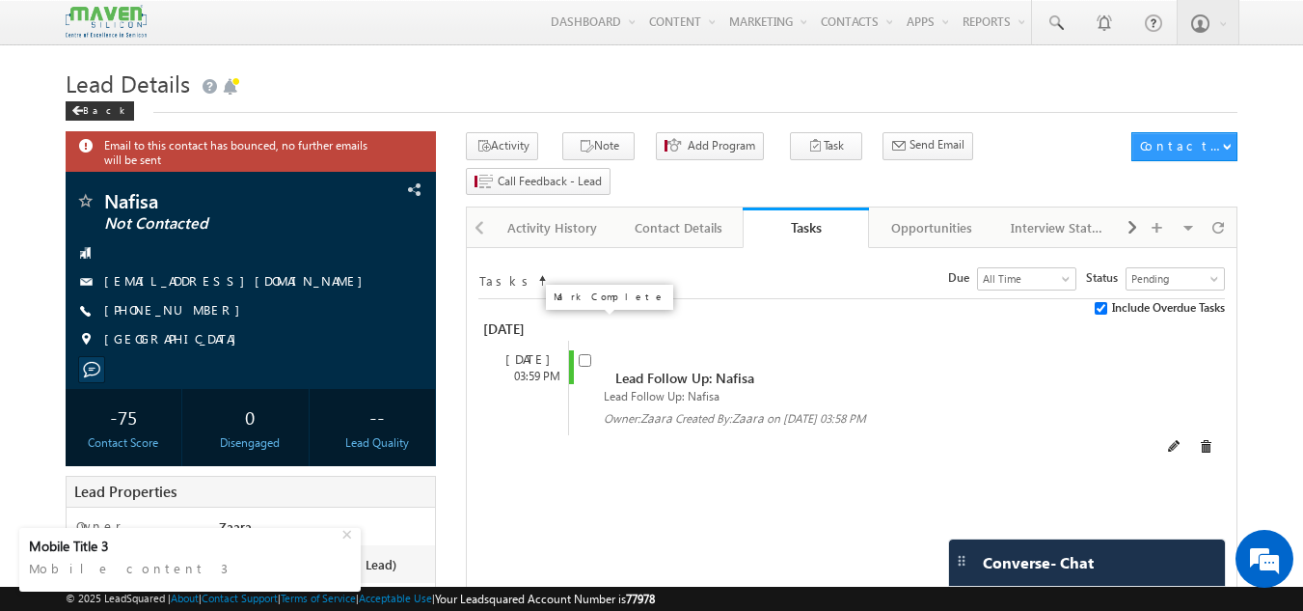
click at [586, 354] on input "checkbox" at bounding box center [585, 360] width 13 height 13
checkbox input "false"
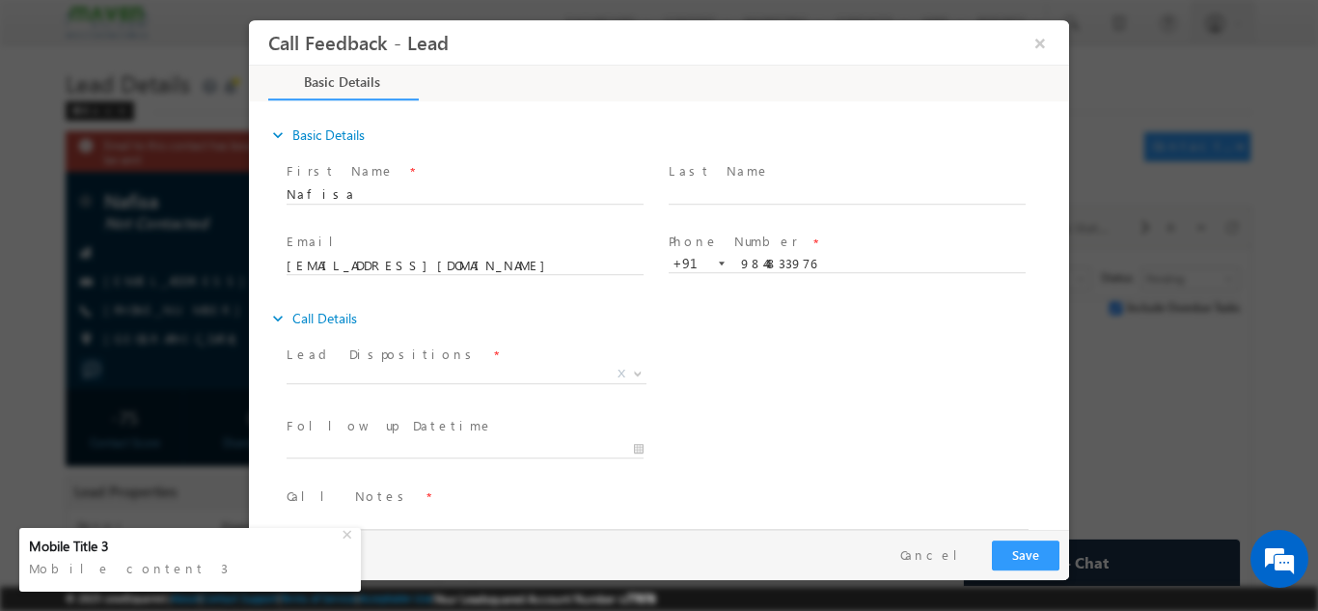
scroll to position [31, 0]
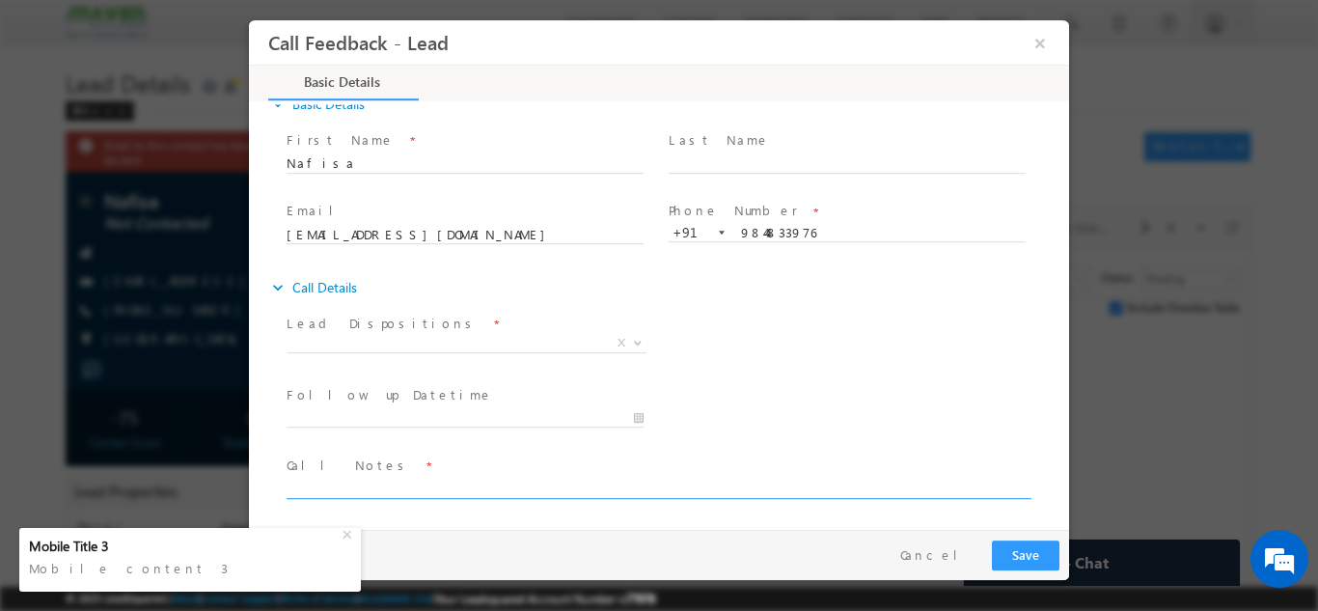
click at [450, 491] on textarea at bounding box center [658, 487] width 742 height 22
click at [520, 491] on textarea "Btech 2018 / Overall 5 years / Tech [PERSON_NAME]" at bounding box center [658, 487] width 742 height 22
click at [521, 490] on textarea "Btech 2018 / Overall 5 years / Tech [PERSON_NAME]" at bounding box center [658, 487] width 742 height 22
type textarea "Btech 2018 / Overall 5 years / Tech"
click at [349, 342] on span "X" at bounding box center [467, 342] width 360 height 19
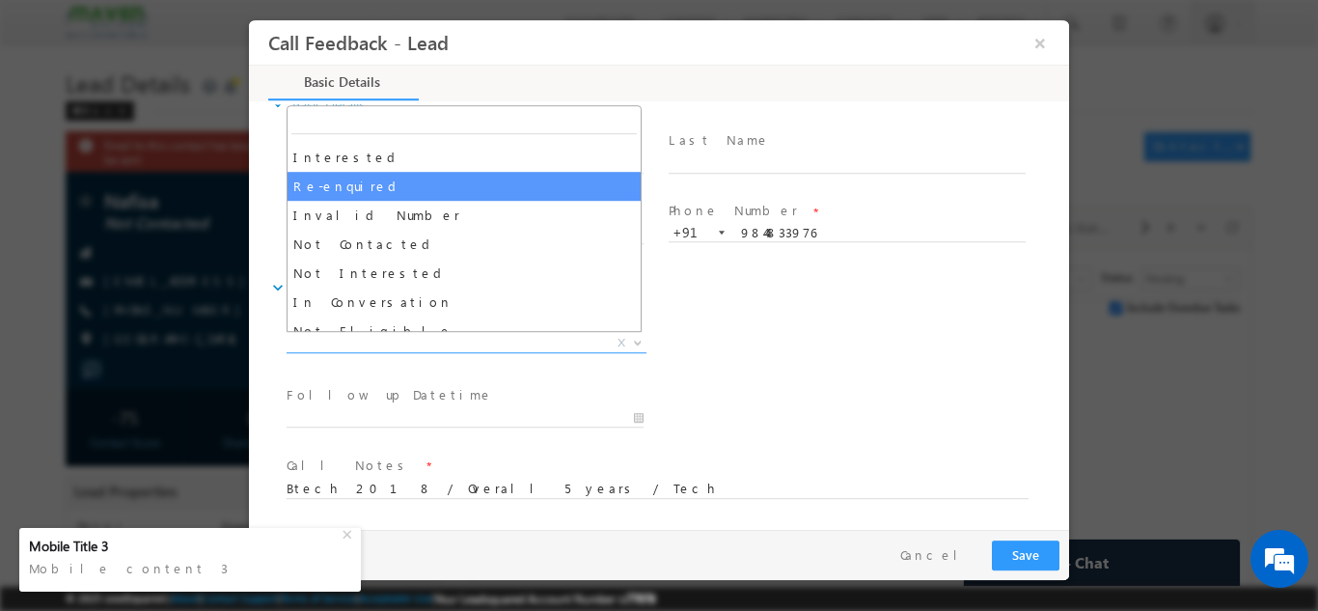
scroll to position [96, 0]
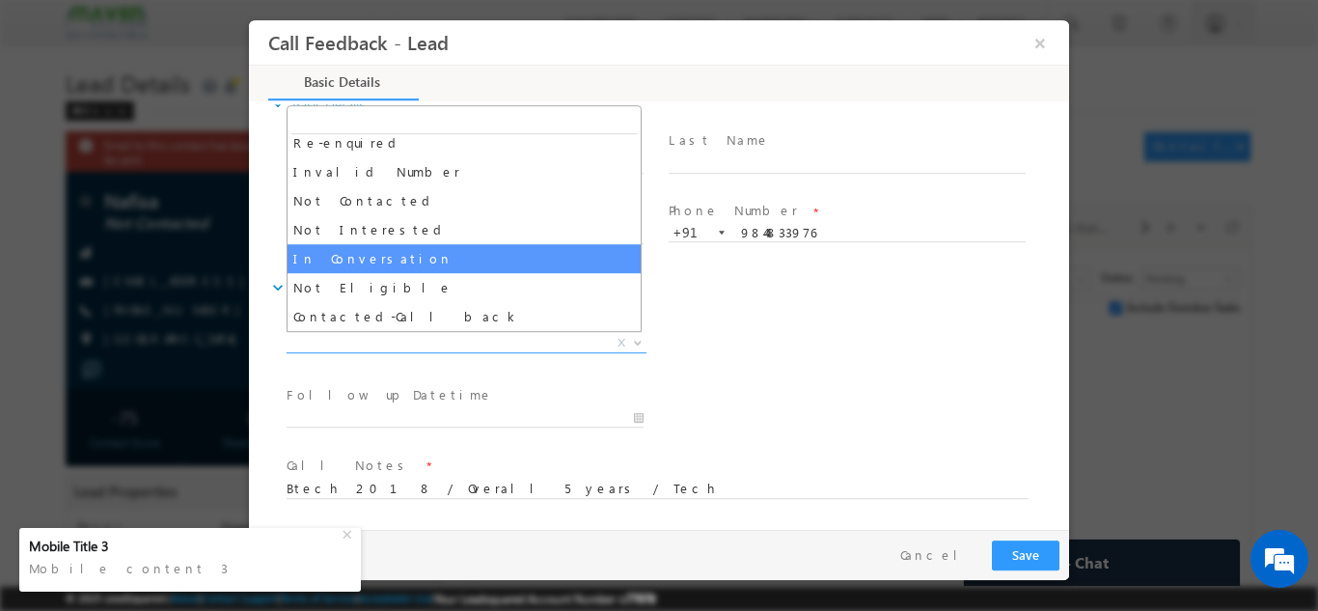
select select "In Conversation"
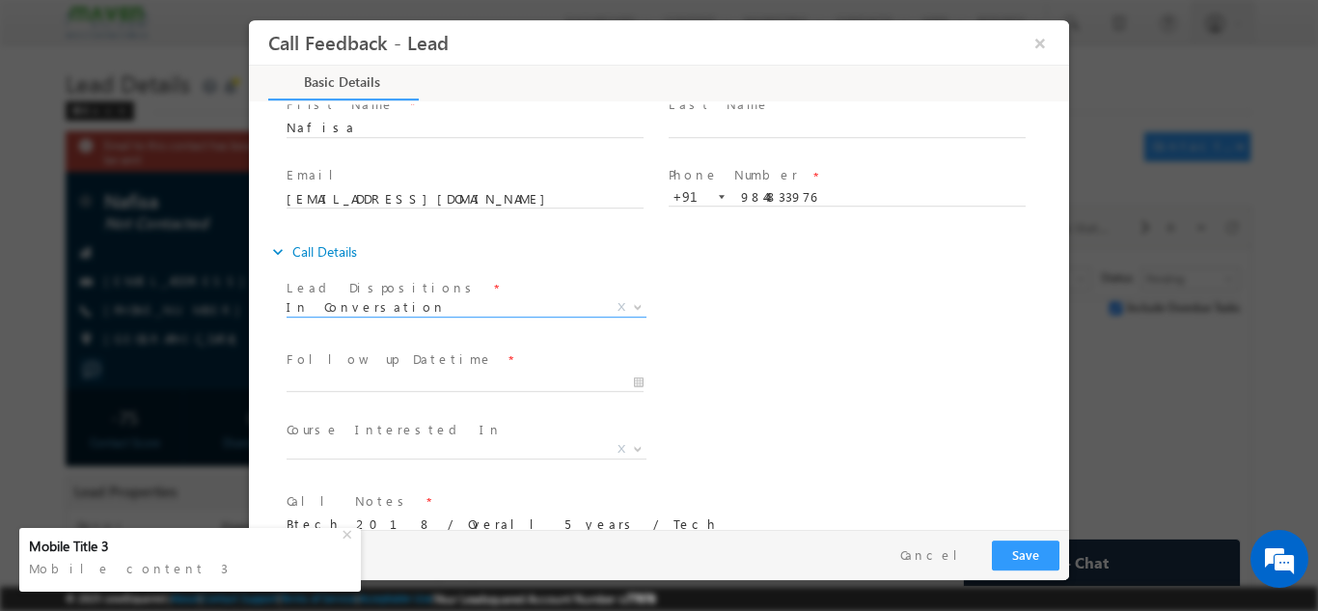
scroll to position [102, 0]
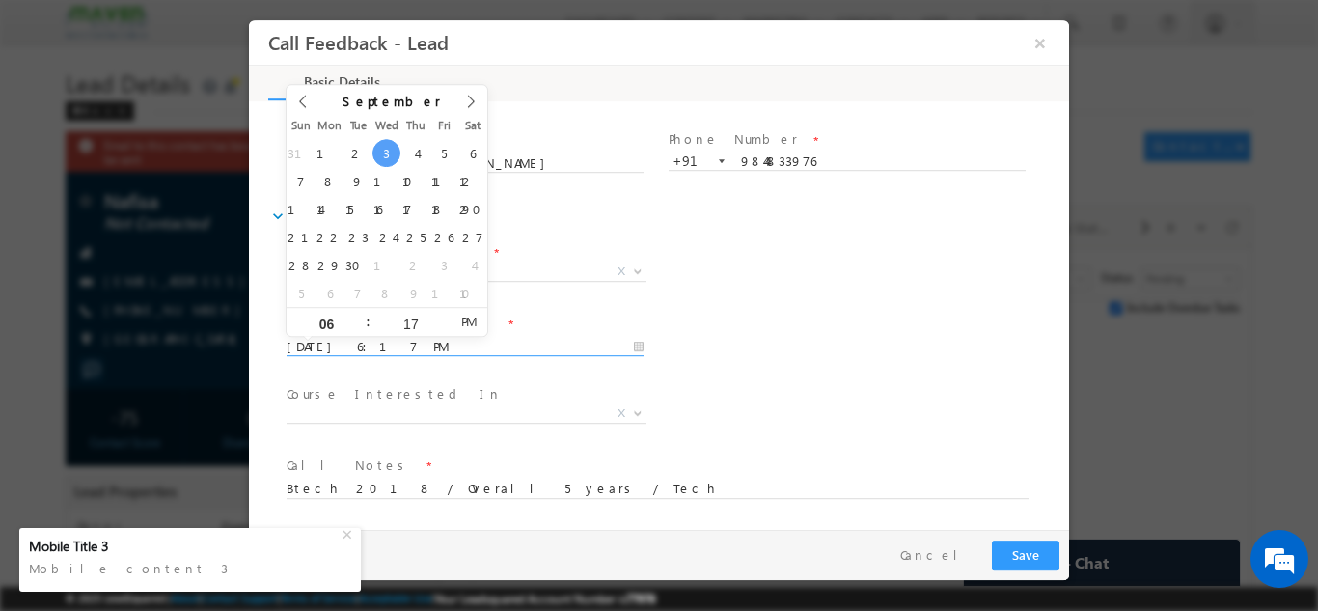
click at [386, 350] on input "[DATE] 6:17 PM" at bounding box center [465, 346] width 357 height 19
type input "04/09/2025 6:17 PM"
click at [719, 307] on div "Lead Dispositions * Prospect Interested Re-enquired Invalid Number Not Contacte…" at bounding box center [676, 272] width 786 height 71
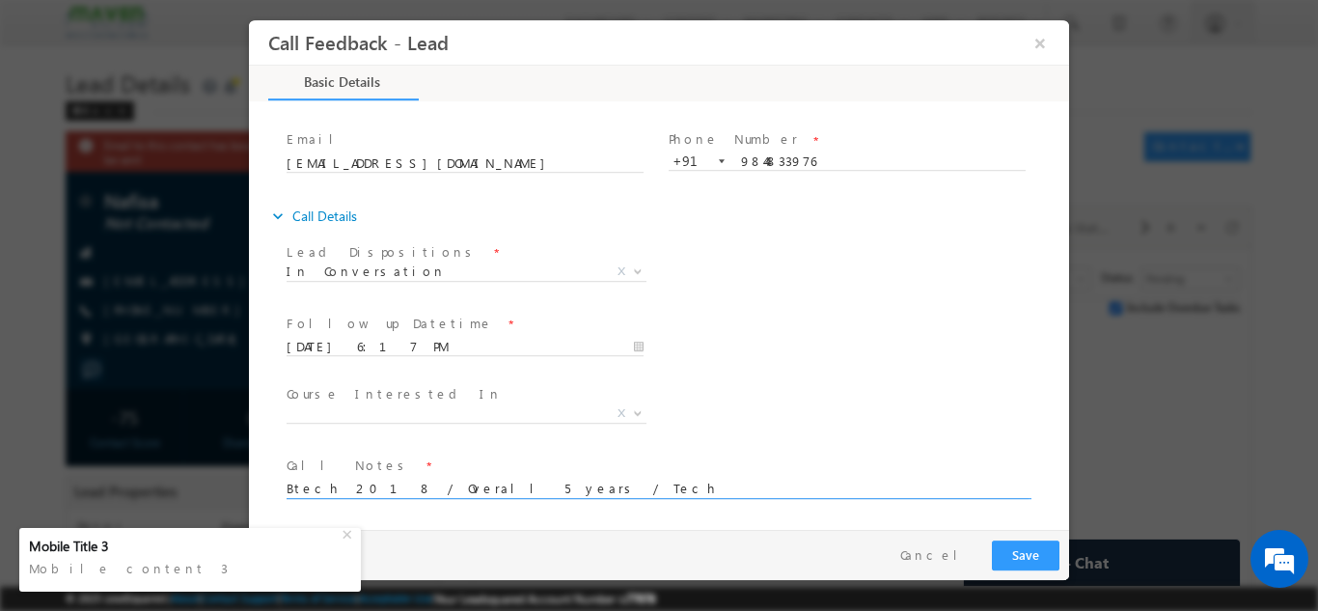
click at [504, 483] on textarea "Btech 2018 / Overall 5 years / Tech" at bounding box center [658, 487] width 742 height 22
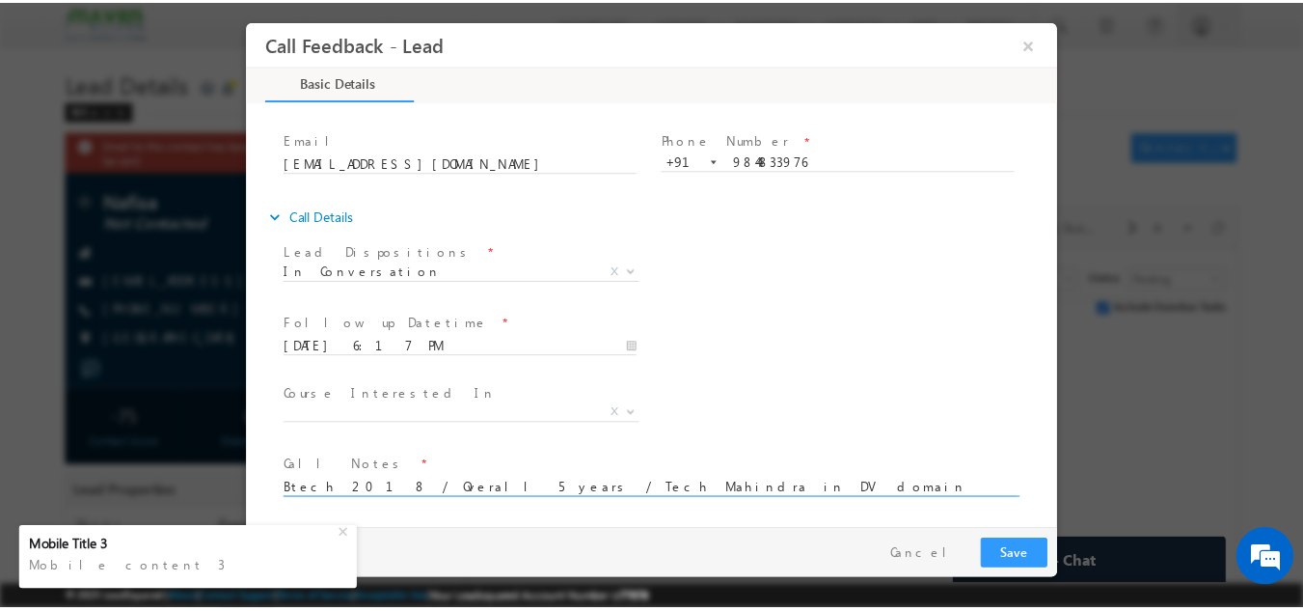
scroll to position [4, 0]
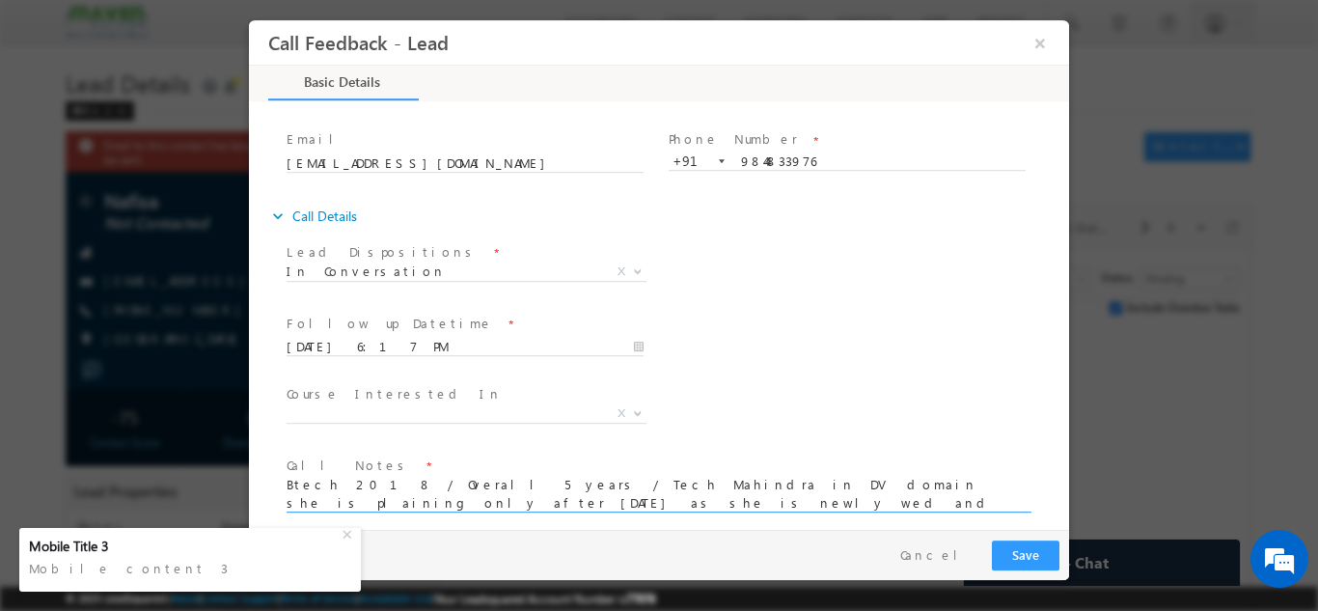
click at [684, 506] on textarea "Btech 2018 / Overall 5 years / Tech Mahindra in DV domain she is plaining only …" at bounding box center [658, 494] width 742 height 36
type textarea "Btech 2018 / Overall 5 years / Tech Mahindra in DV domain she is plaining only …"
click at [327, 344] on input "04/09/2025 6:17 PM" at bounding box center [465, 346] width 357 height 19
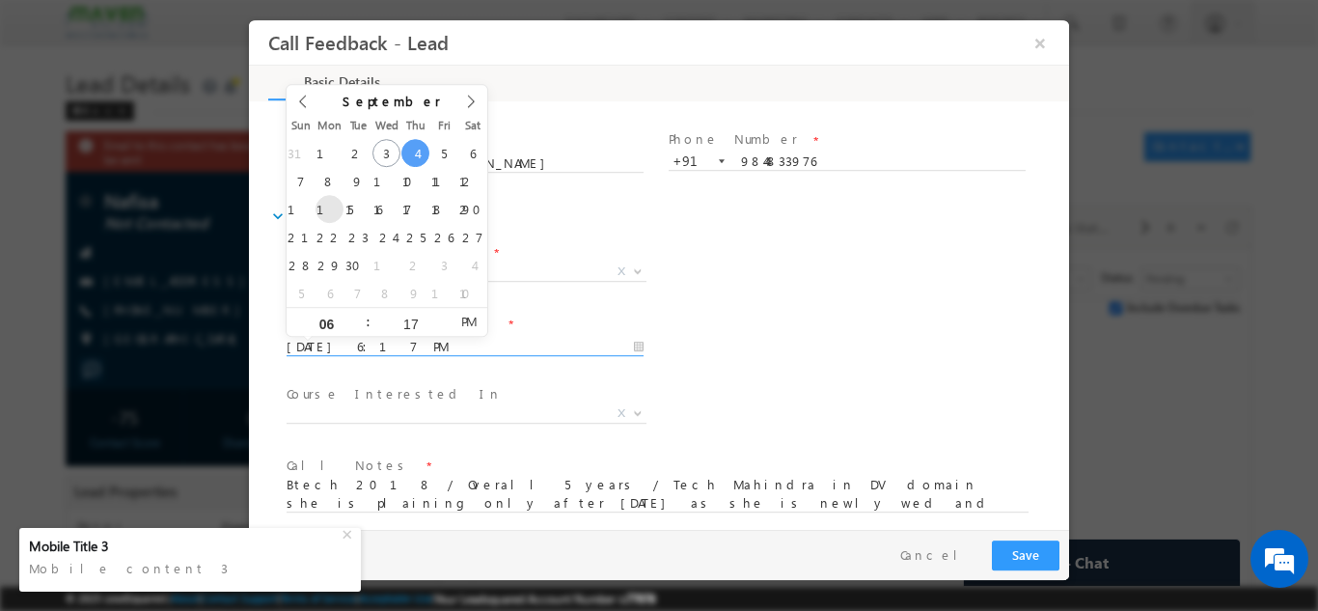
type input "15/09/2025 6:17 PM"
click at [1041, 549] on button "Save" at bounding box center [1026, 554] width 68 height 30
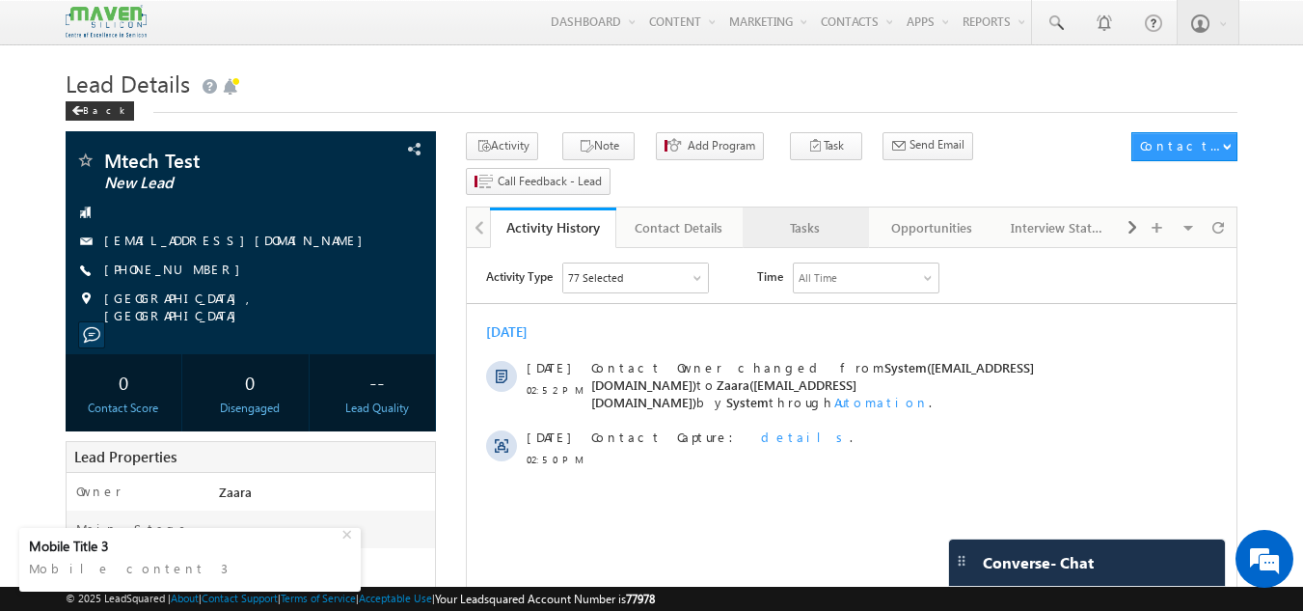
click at [824, 207] on link "Tasks" at bounding box center [806, 227] width 126 height 41
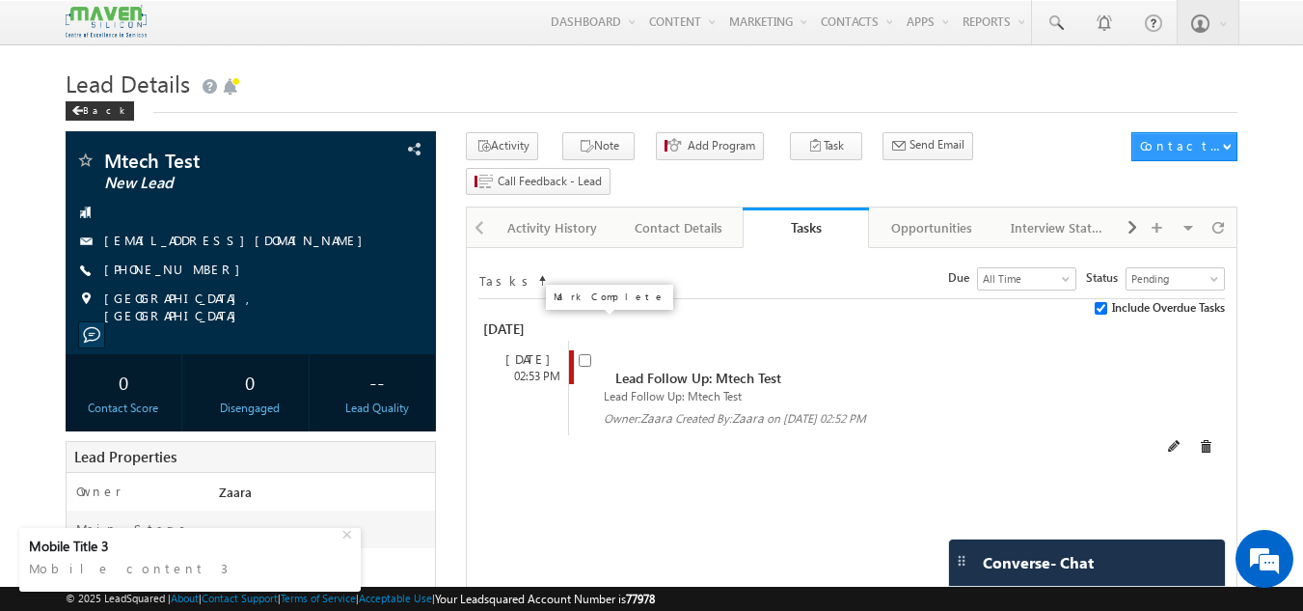
click at [579, 354] on input "checkbox" at bounding box center [585, 360] width 13 height 13
checkbox input "false"
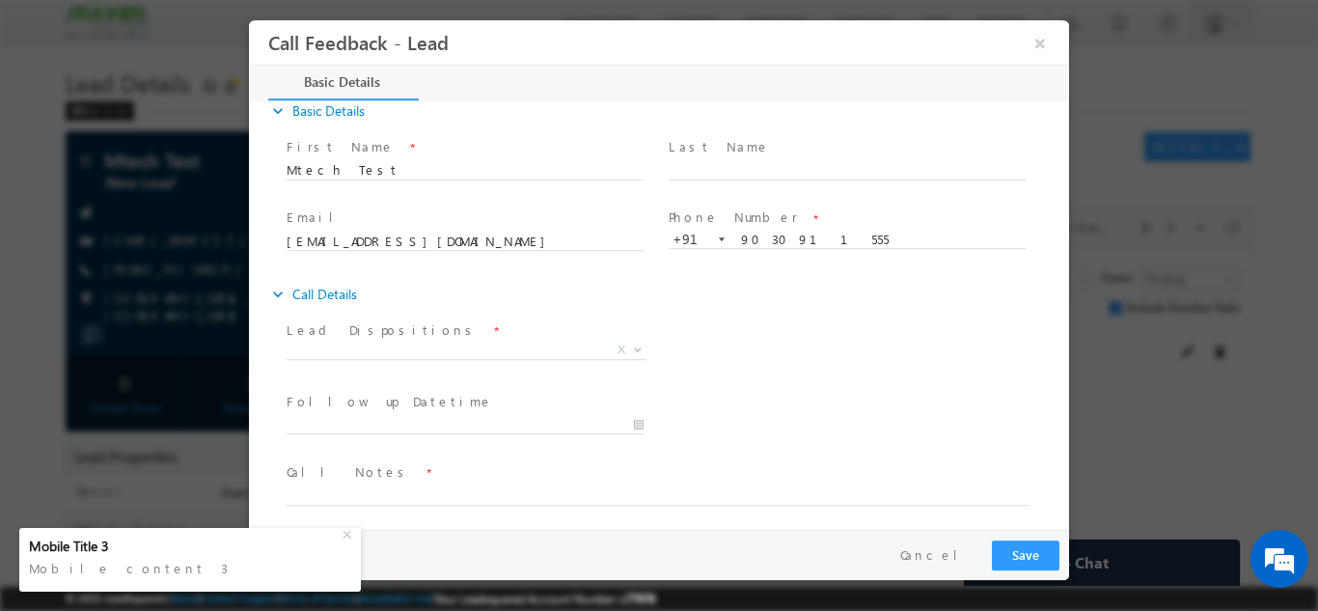
scroll to position [31, 0]
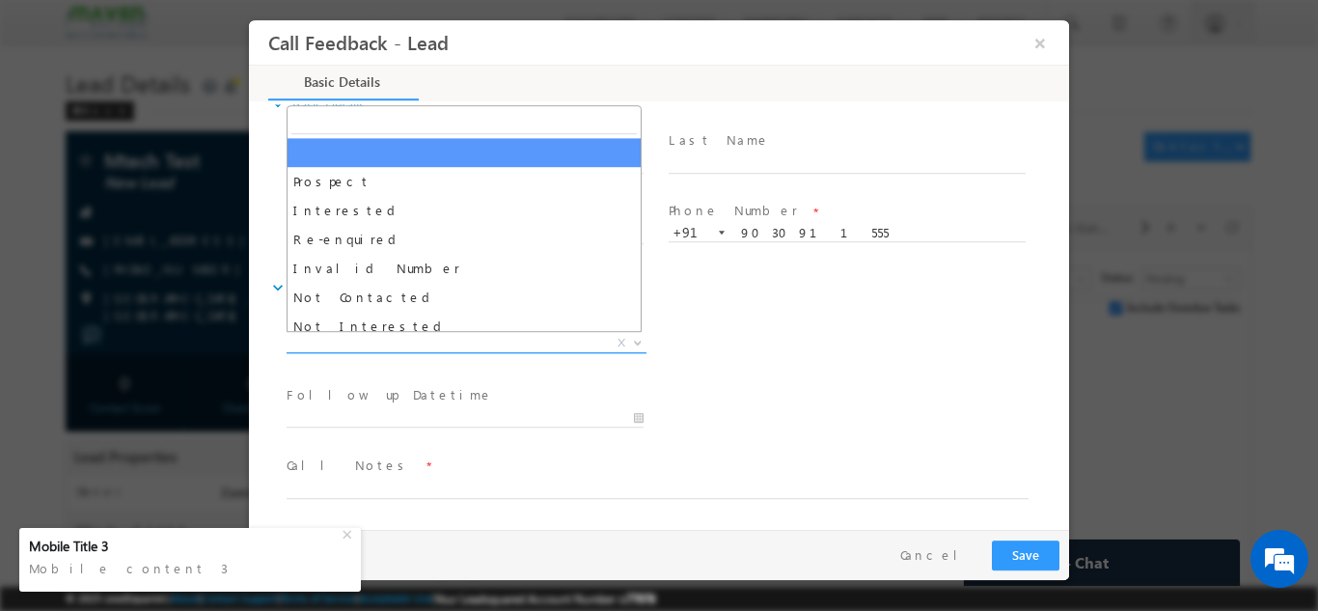
click at [402, 344] on span "X" at bounding box center [467, 342] width 360 height 19
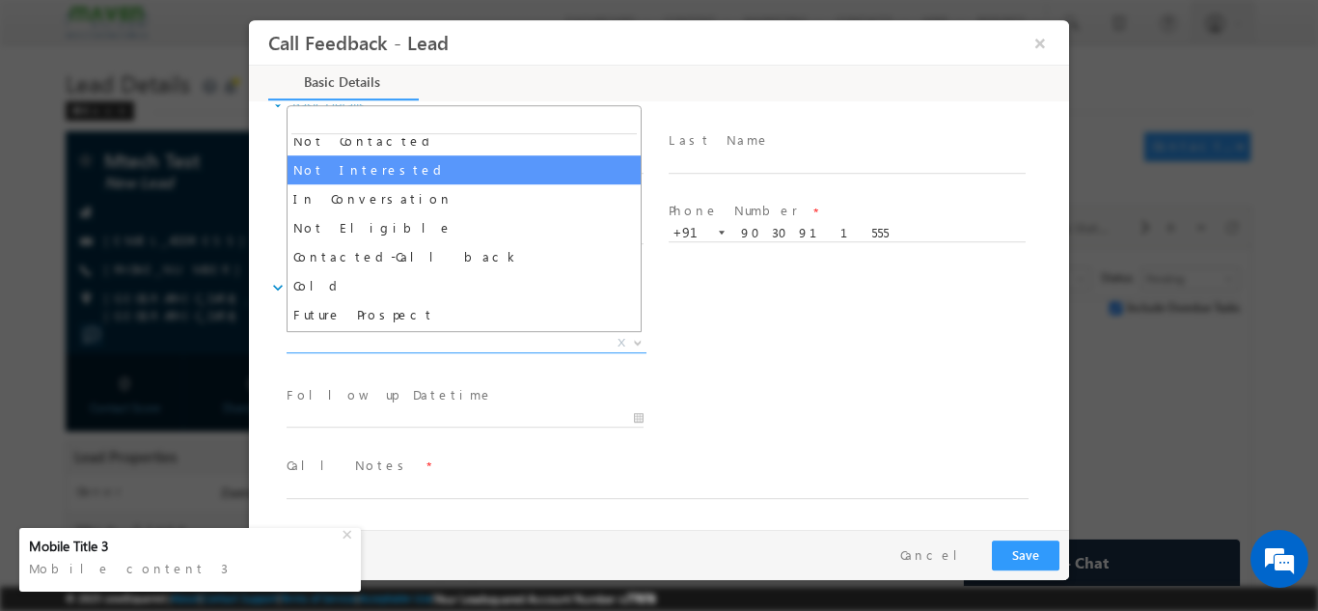
scroll to position [183, 0]
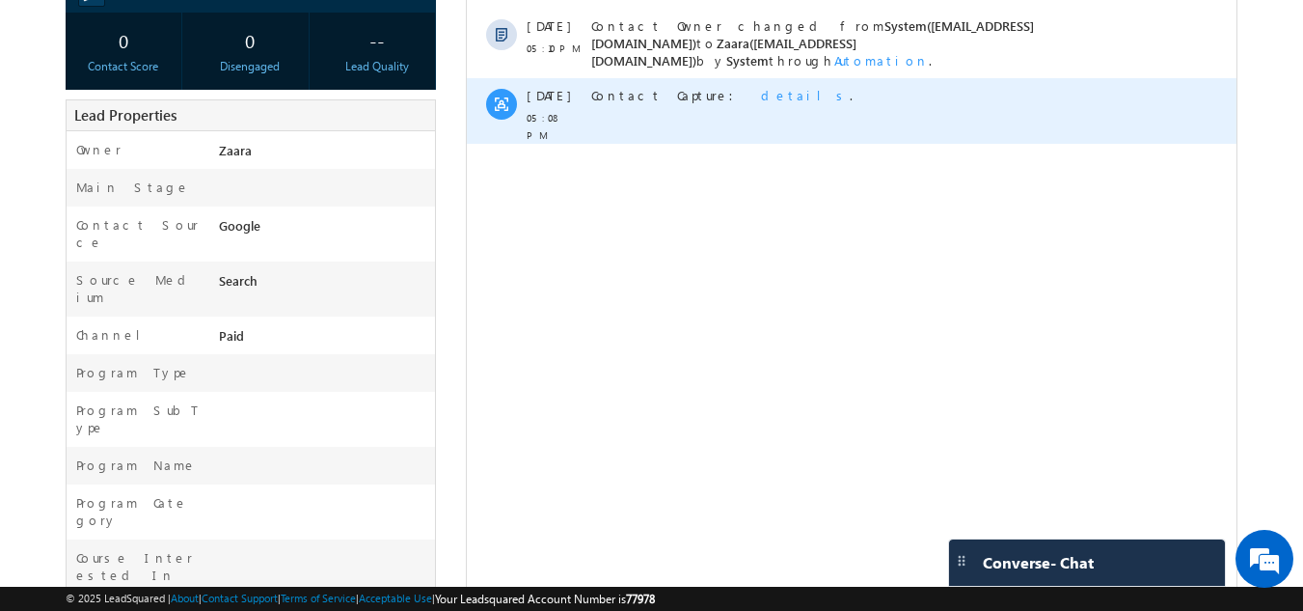
scroll to position [96, 0]
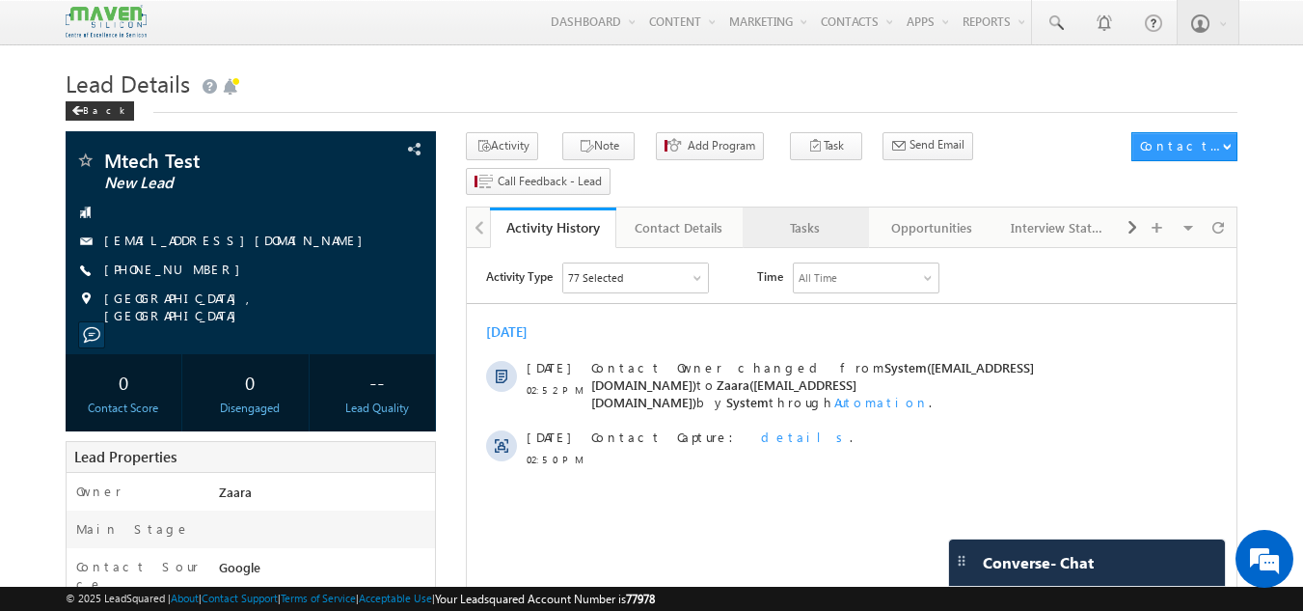
click at [807, 207] on link "Tasks" at bounding box center [806, 227] width 126 height 41
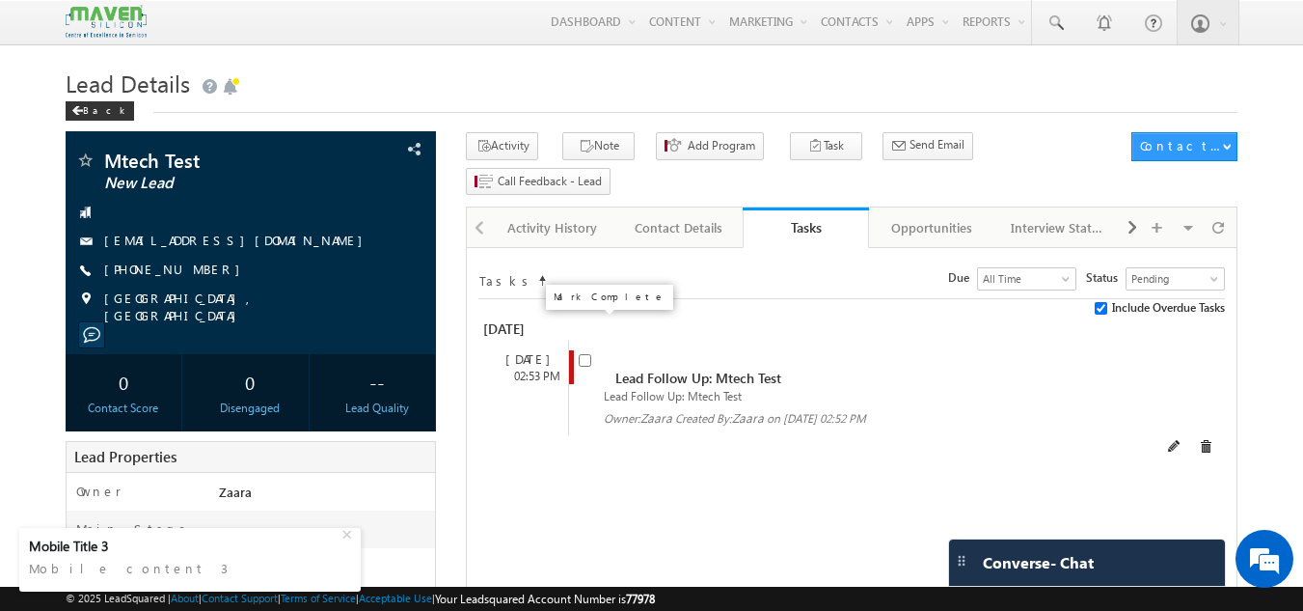
click at [582, 354] on input "checkbox" at bounding box center [585, 360] width 13 height 13
checkbox input "false"
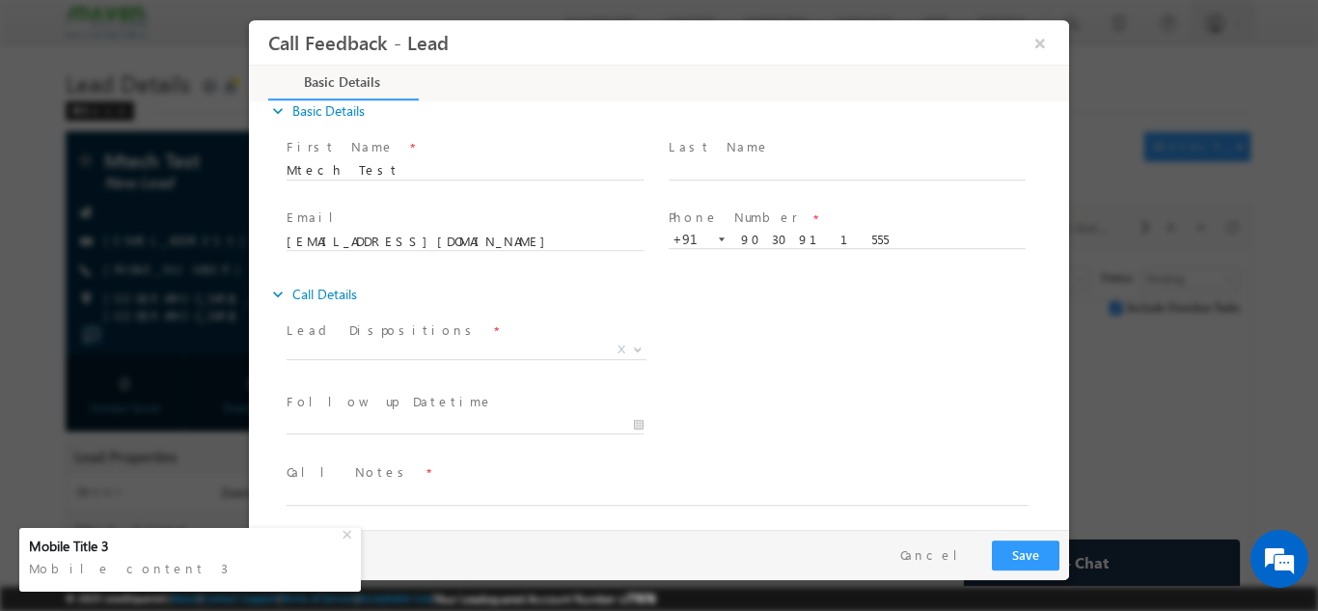
scroll to position [31, 0]
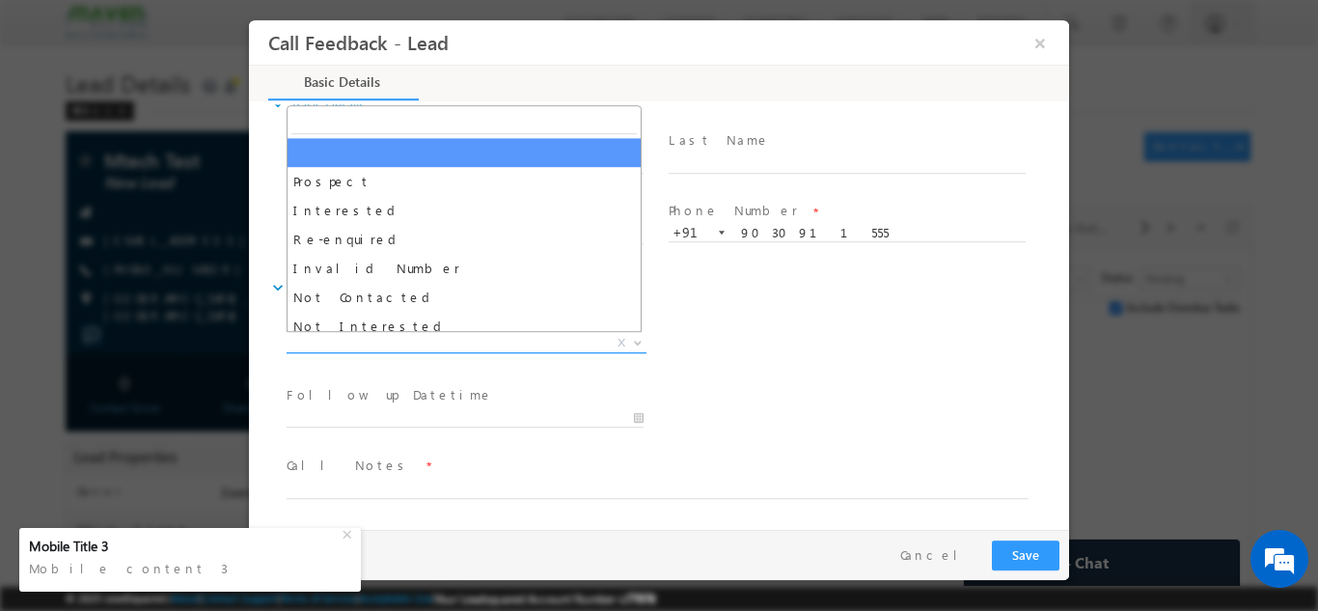
click at [439, 347] on span "X" at bounding box center [467, 342] width 360 height 19
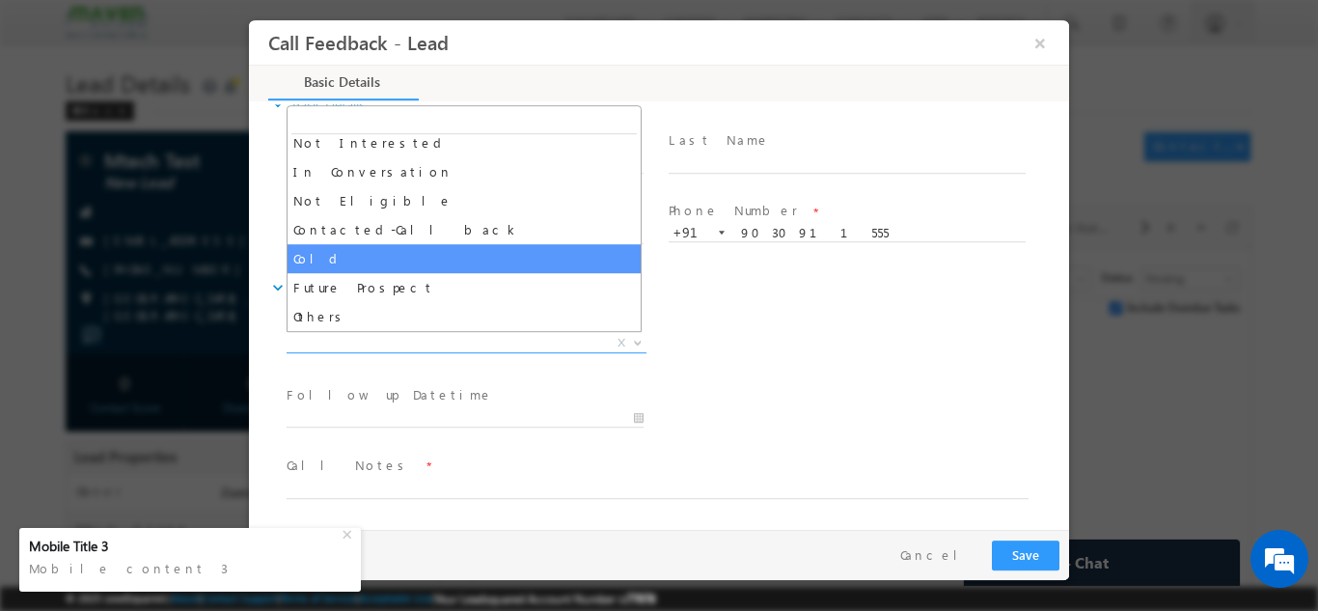
scroll to position [0, 0]
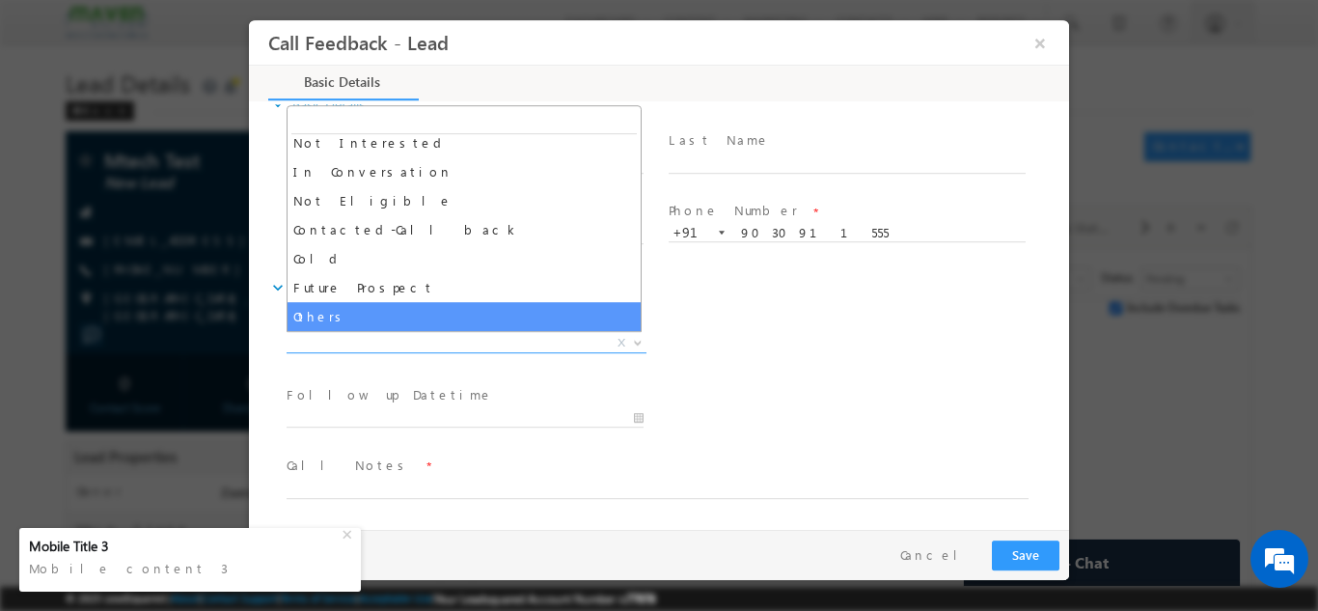
select select "Others"
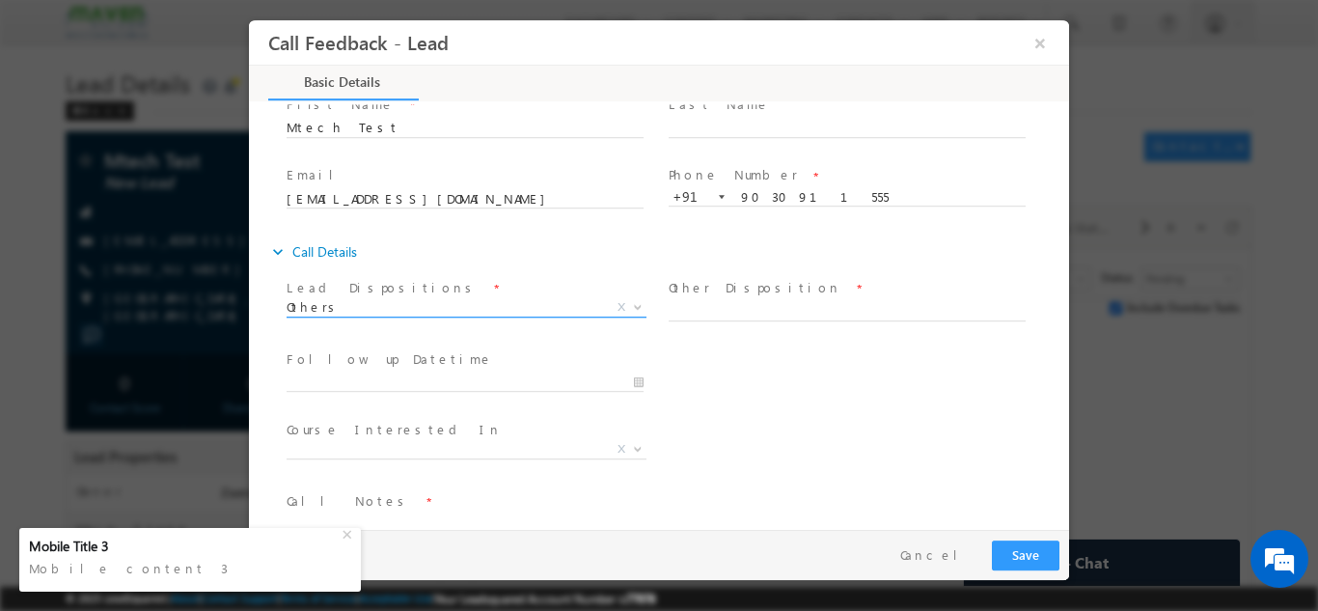
scroll to position [102, 0]
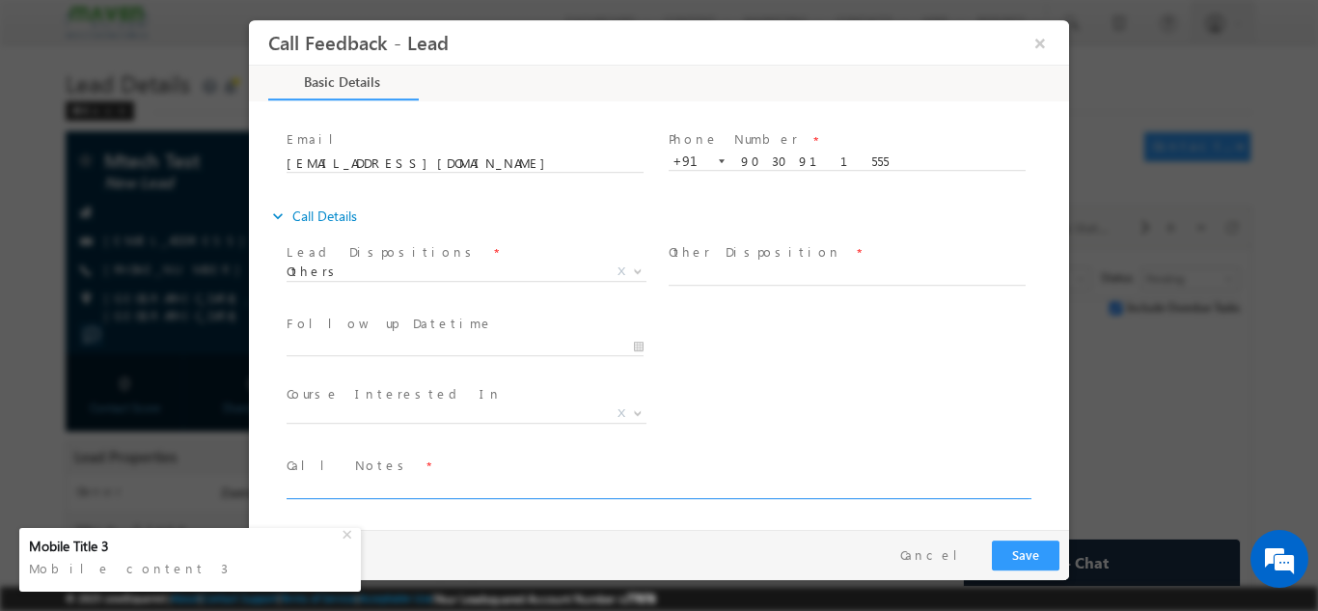
click at [347, 481] on textarea at bounding box center [658, 487] width 742 height 22
type textarea "Test lead"
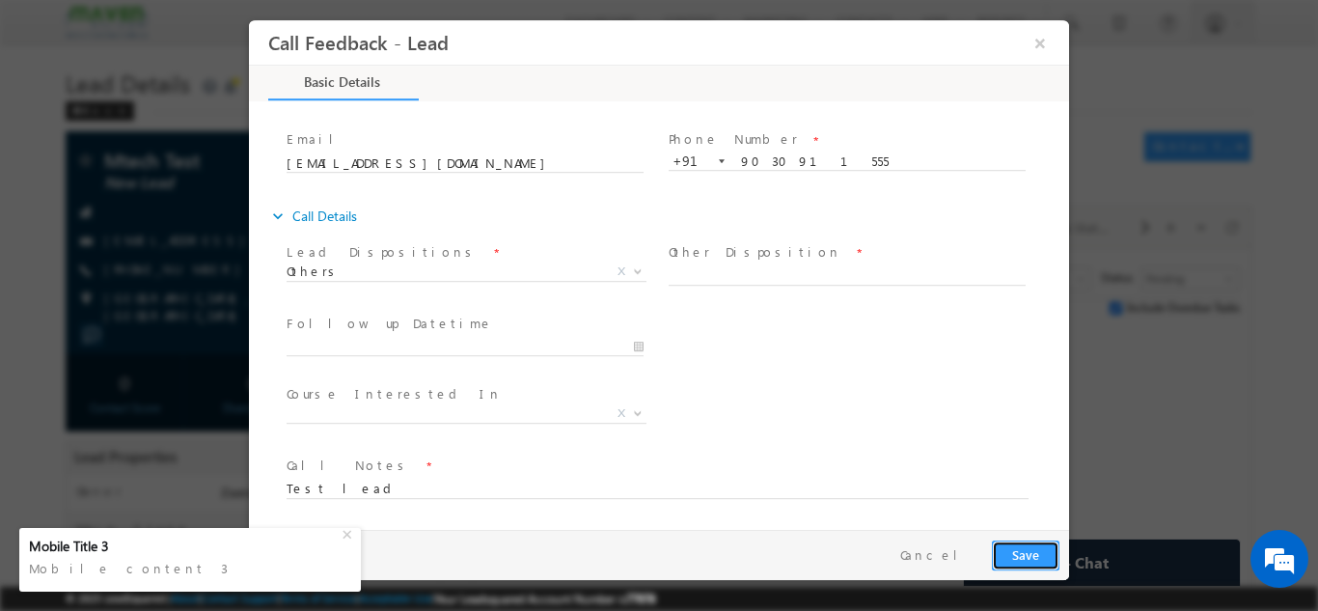
click at [1016, 564] on button "Save" at bounding box center [1026, 554] width 68 height 30
click at [713, 271] on input "text" at bounding box center [847, 274] width 357 height 19
type input "Test Lead"
click at [1022, 552] on button "Save" at bounding box center [1026, 554] width 68 height 30
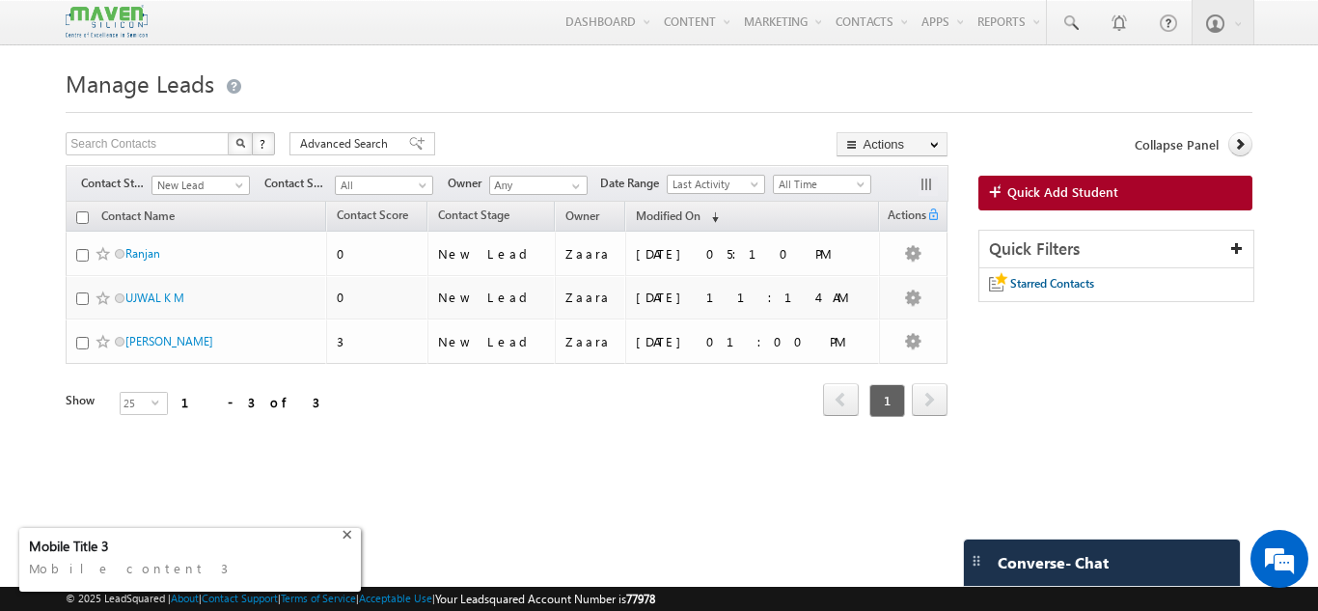
click at [344, 538] on div "+" at bounding box center [349, 532] width 23 height 23
